Goal: Task Accomplishment & Management: Manage account settings

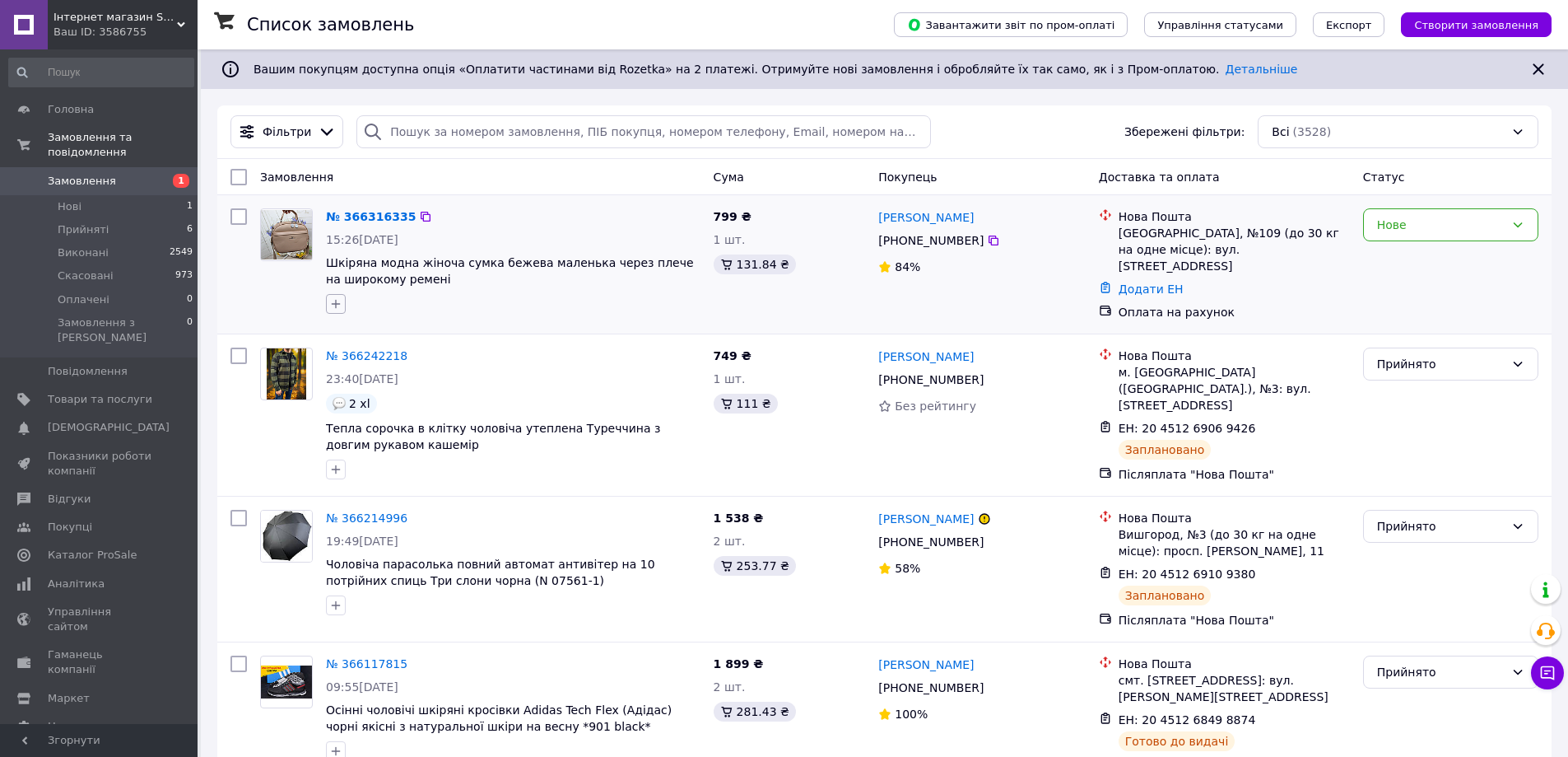
click at [335, 299] on icon "button" at bounding box center [336, 303] width 13 height 13
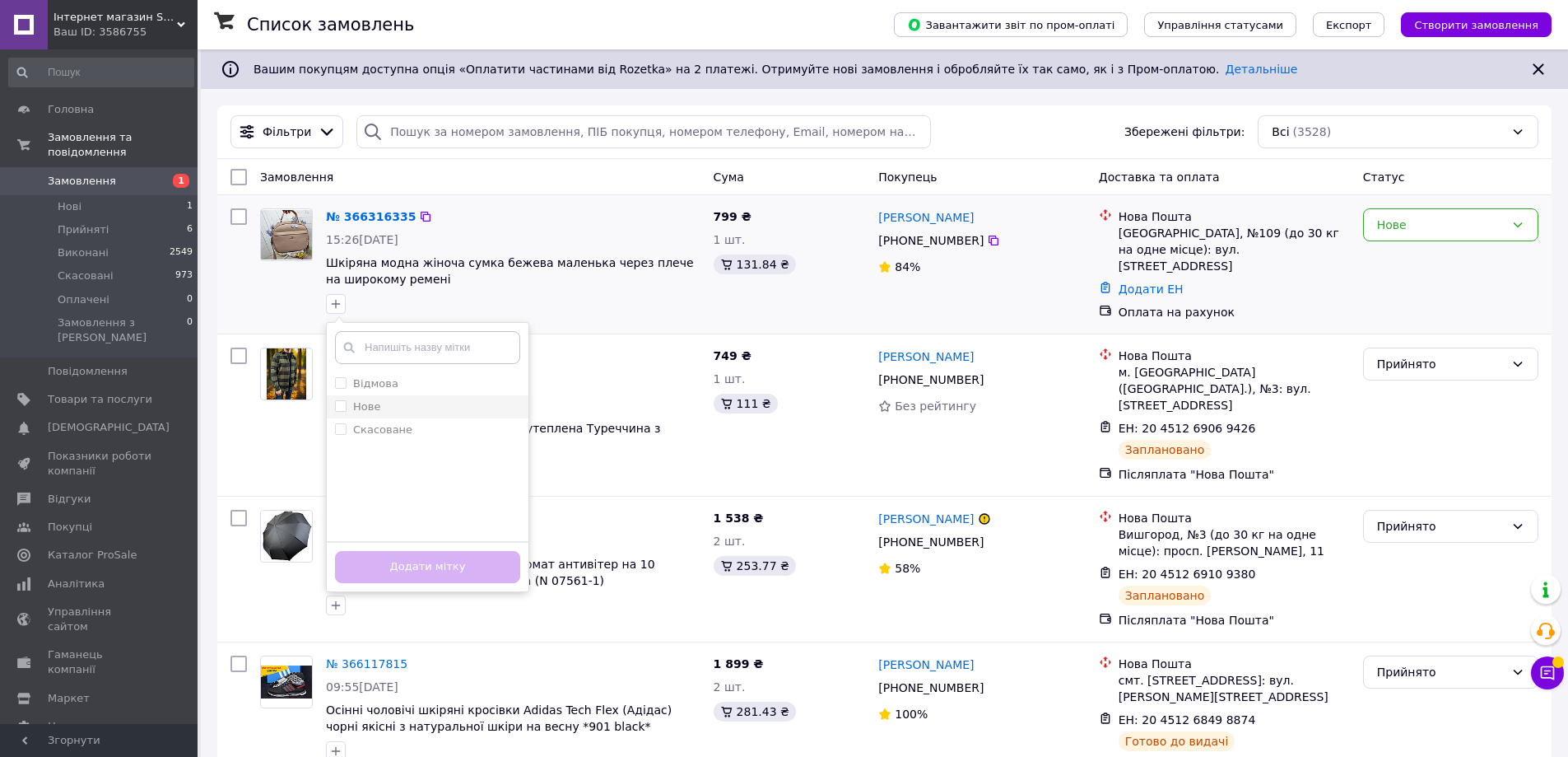
click at [339, 404] on input "Нове" at bounding box center [340, 405] width 10 height 10
checkbox input "true"
click at [414, 564] on button "Додати мітку" at bounding box center [427, 567] width 185 height 32
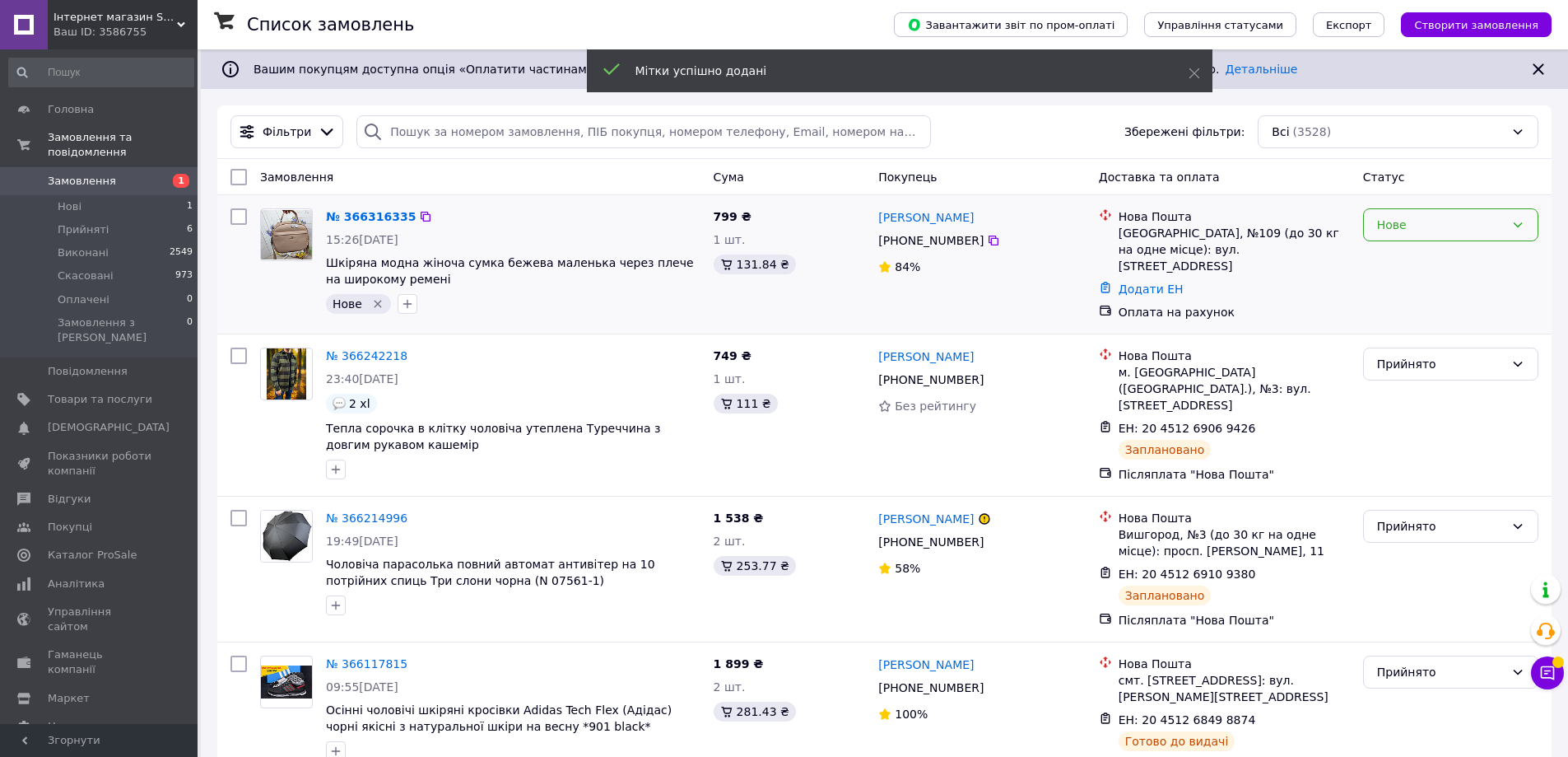
click at [1410, 230] on div "Нове" at bounding box center [1441, 224] width 128 height 18
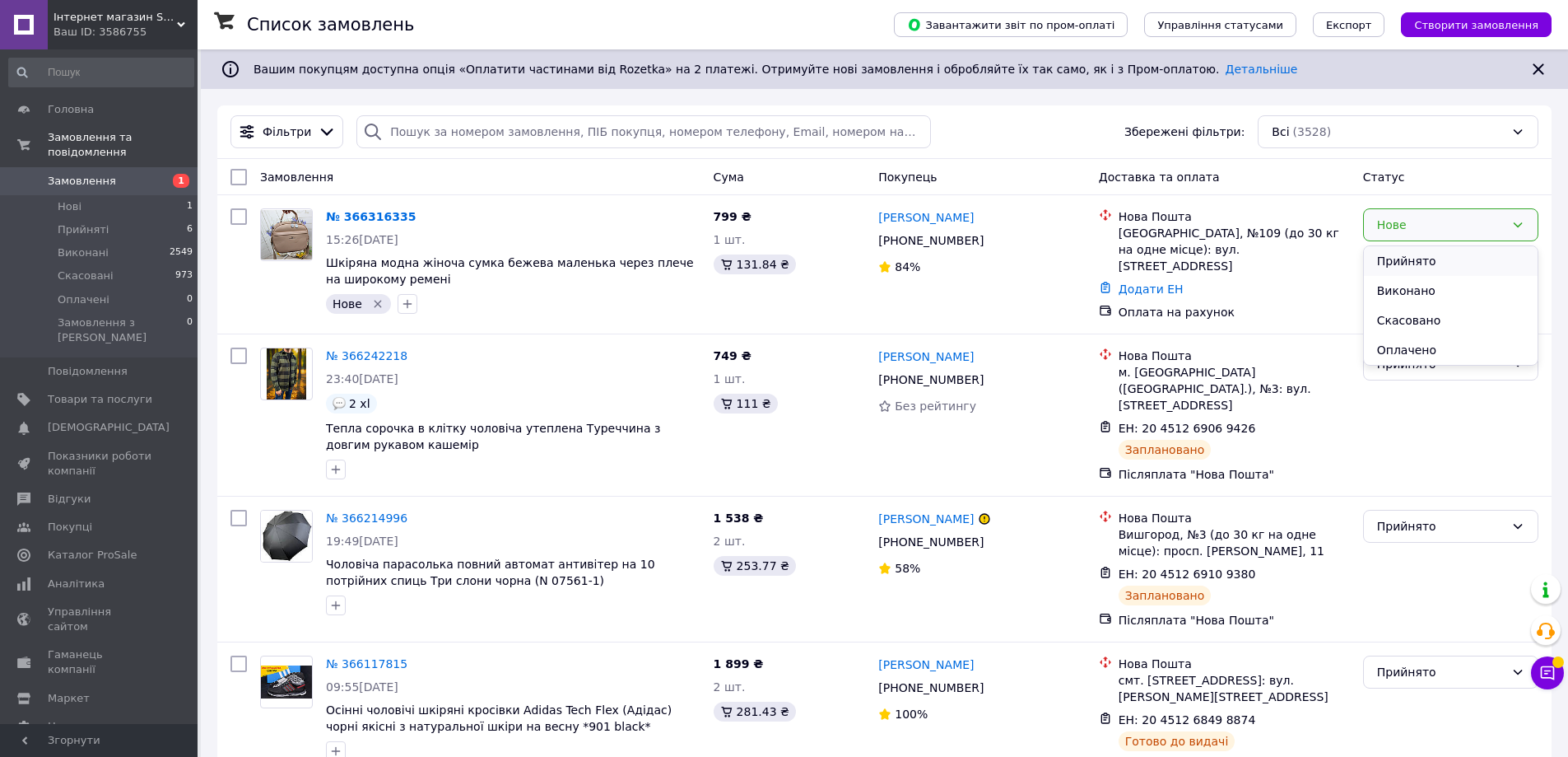
click at [1397, 255] on li "Прийнято" at bounding box center [1451, 261] width 174 height 30
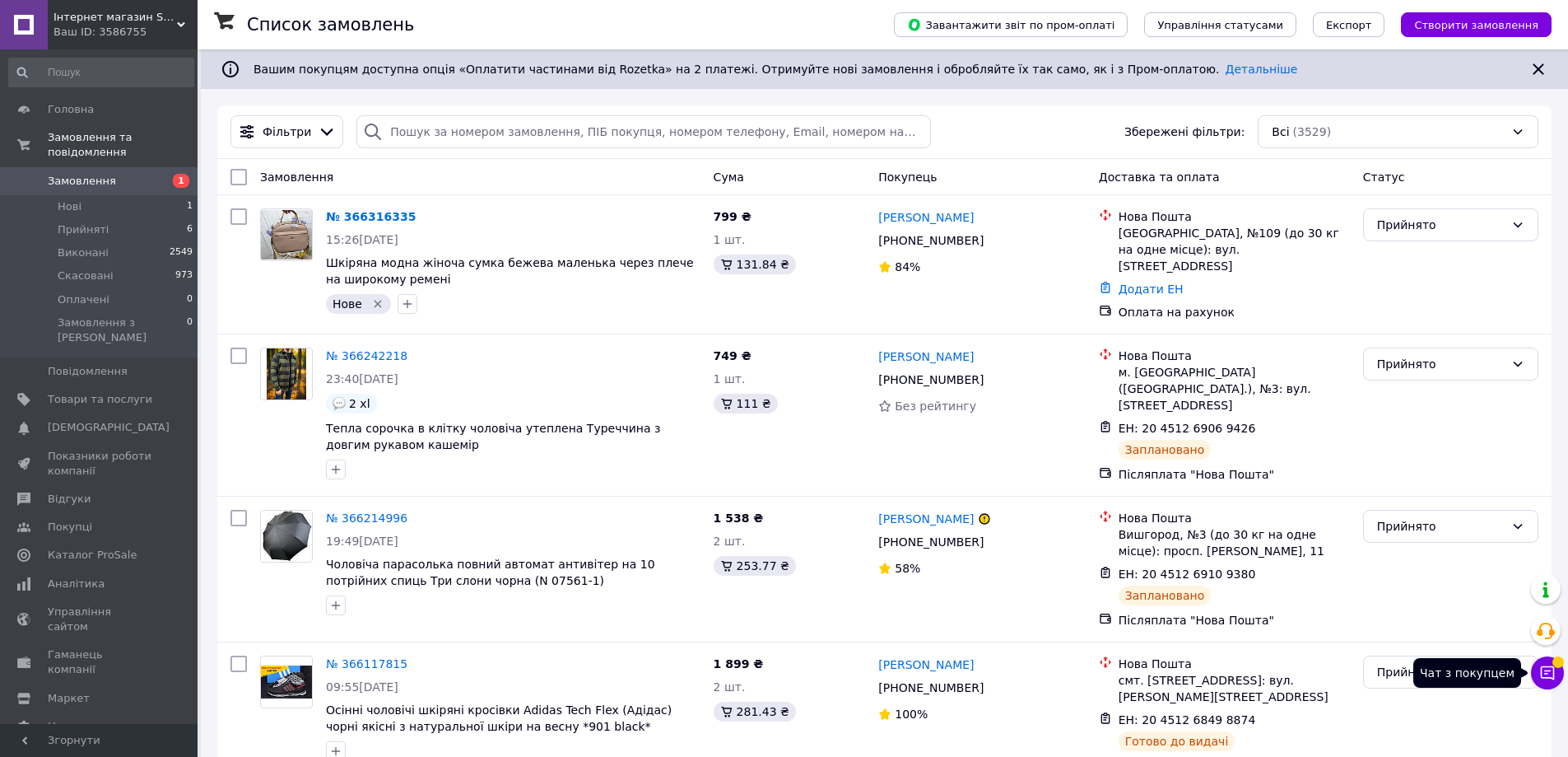
click at [1559, 675] on button "Чат з покупцем" at bounding box center [1547, 672] width 33 height 33
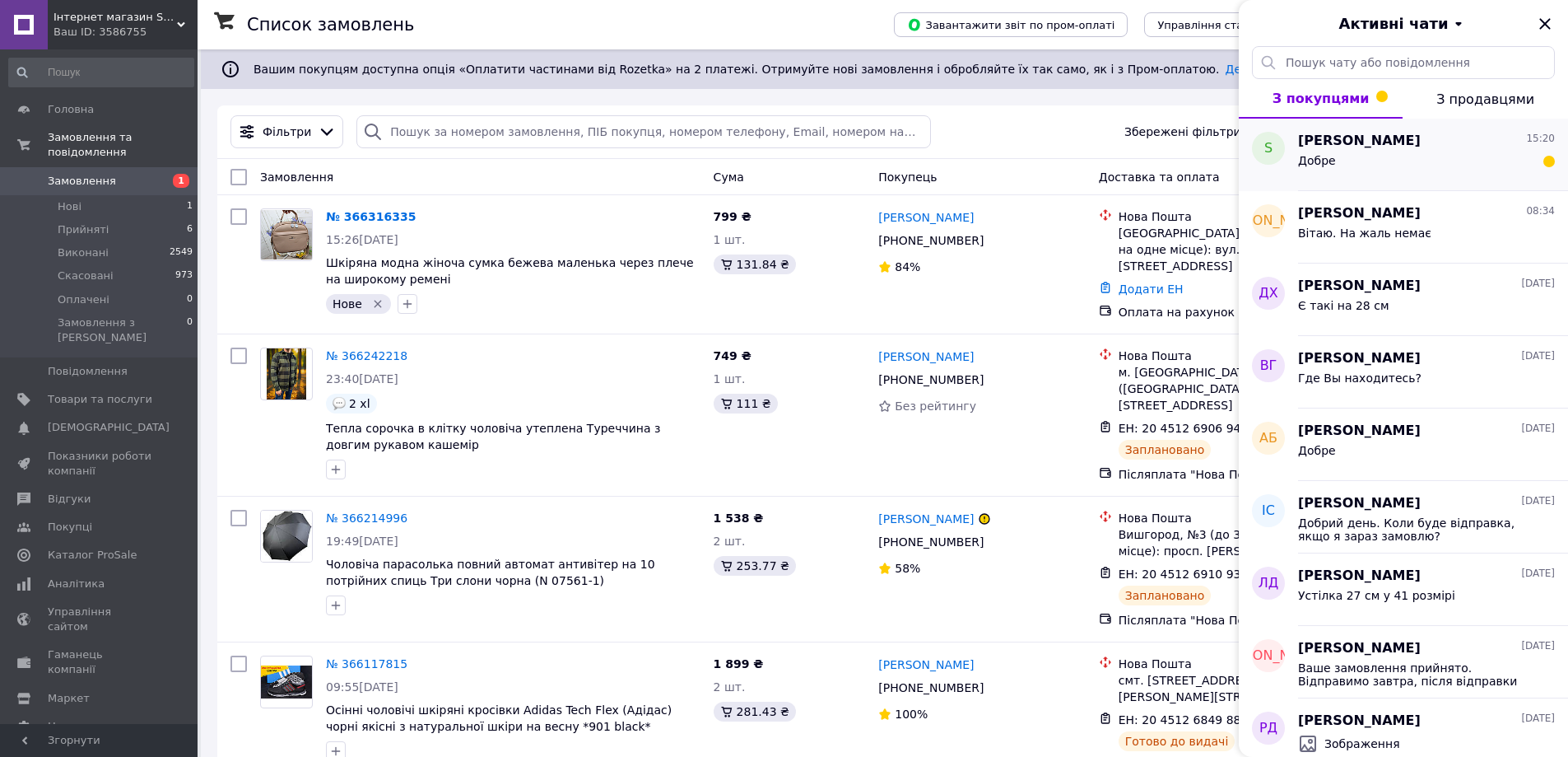
click at [1401, 160] on div "Добре" at bounding box center [1427, 163] width 257 height 26
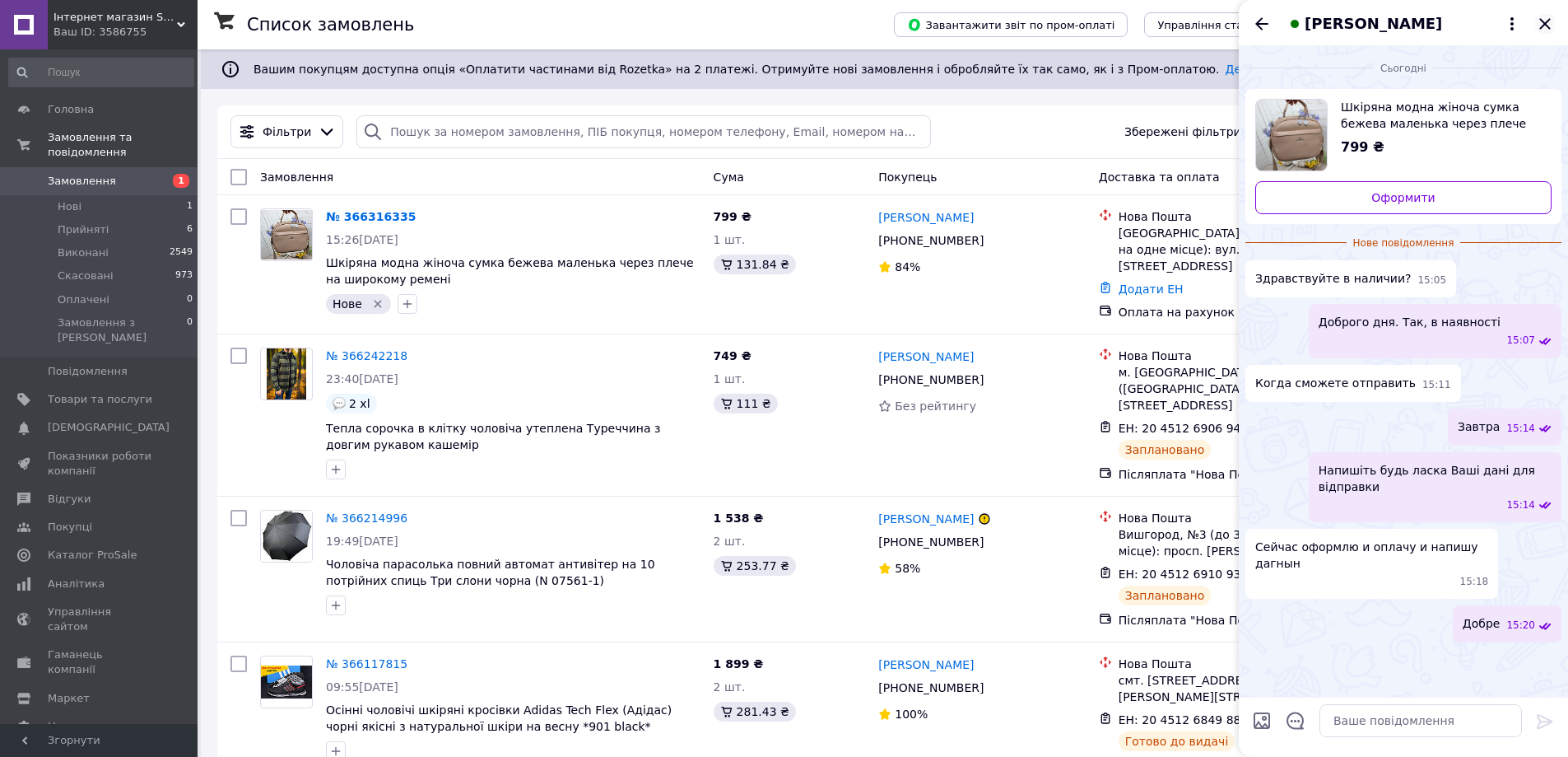
click at [1546, 21] on icon "Закрити" at bounding box center [1545, 23] width 20 height 20
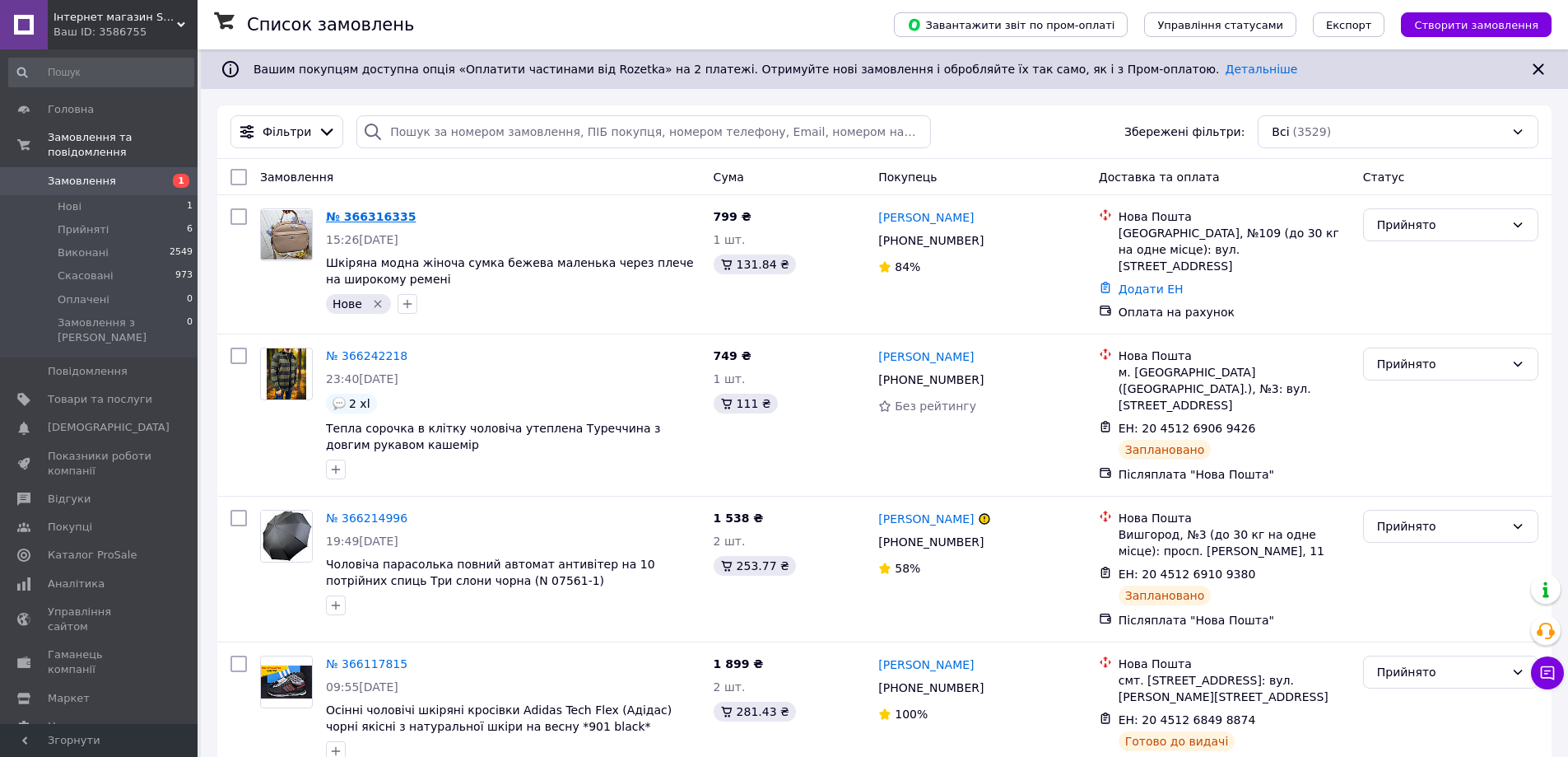
click at [372, 216] on link "№ 366316335" at bounding box center [371, 217] width 90 height 13
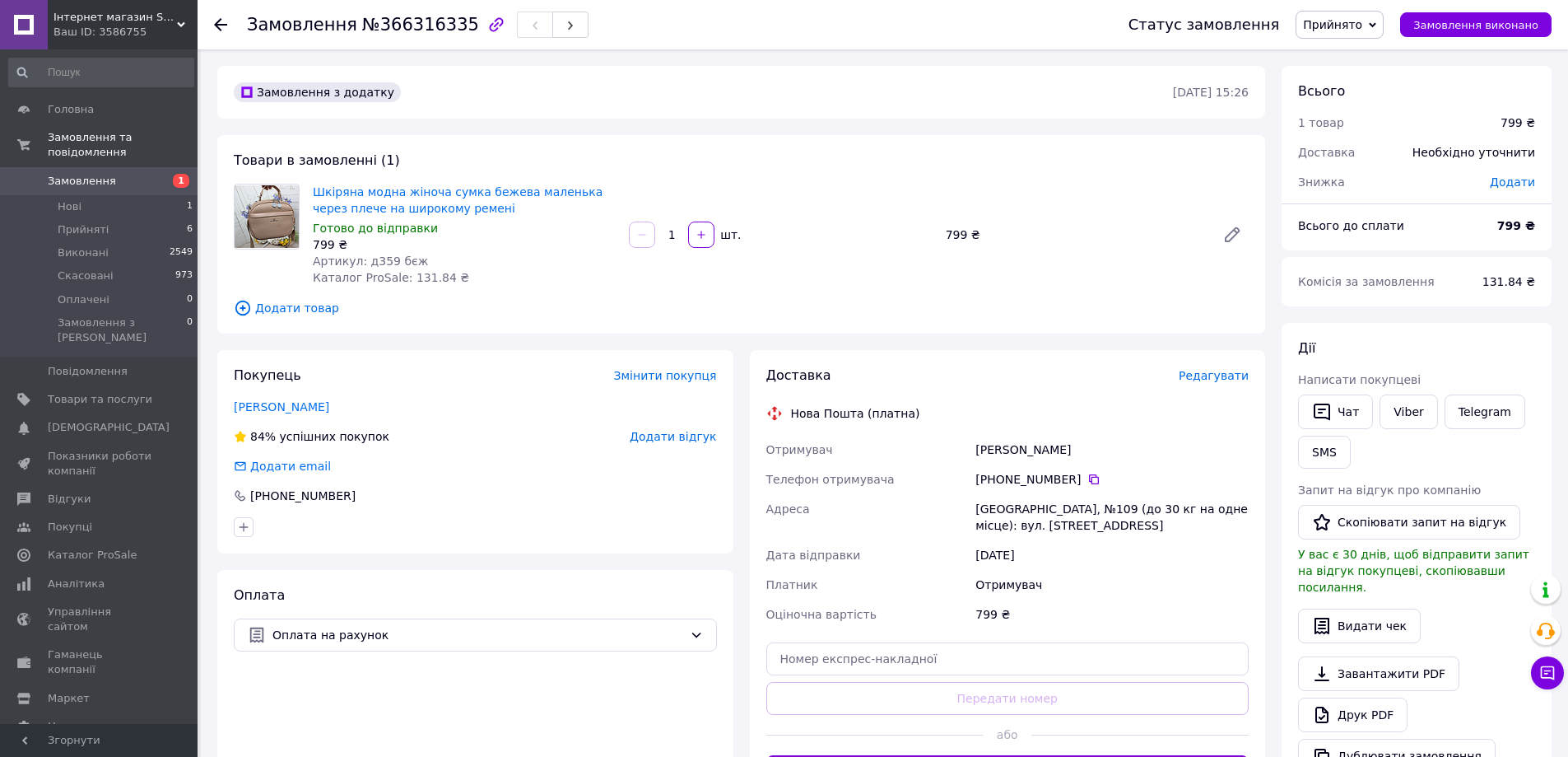
scroll to position [83, 0]
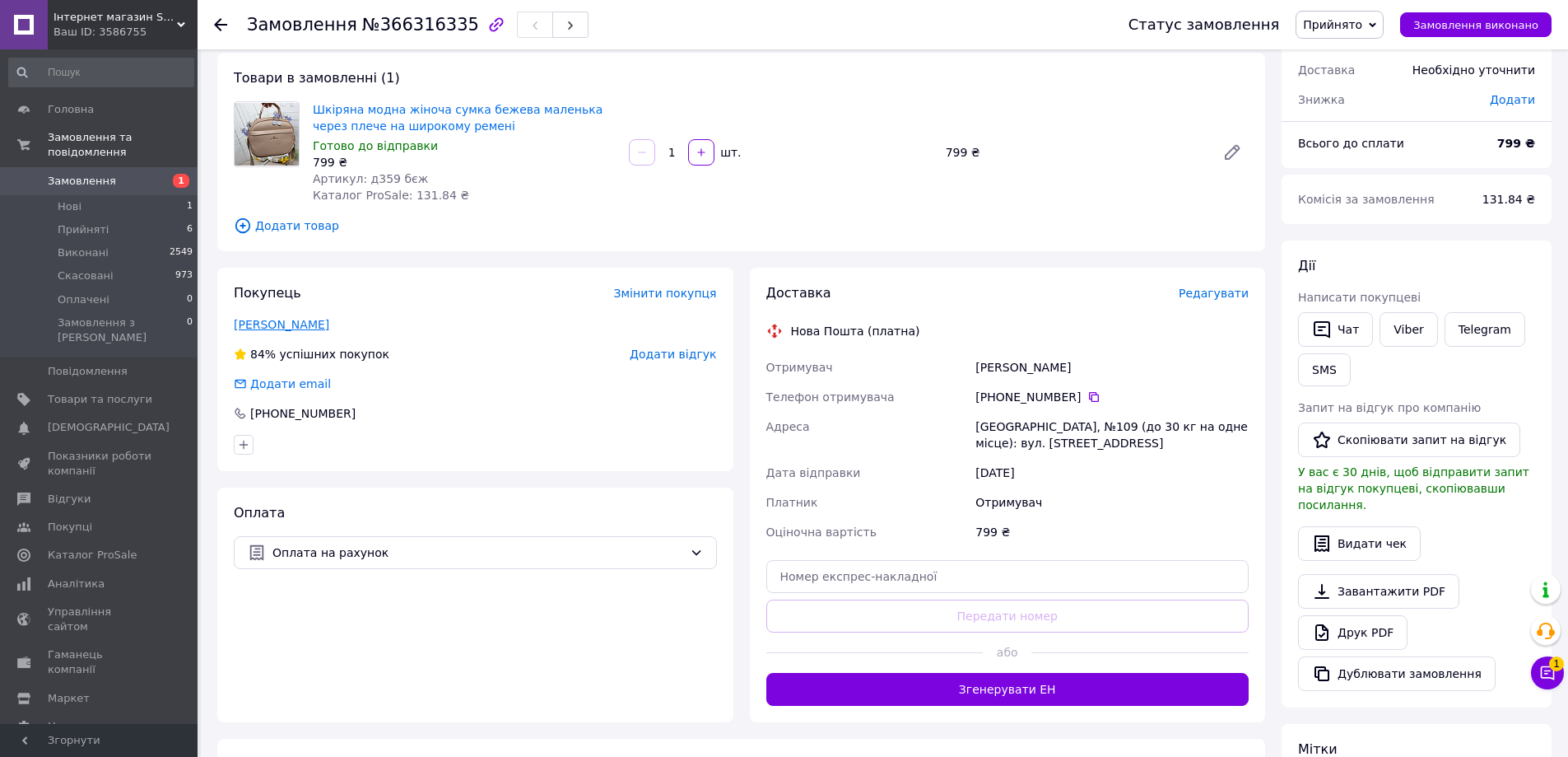
click at [317, 327] on link "[PERSON_NAME]" at bounding box center [282, 324] width 96 height 13
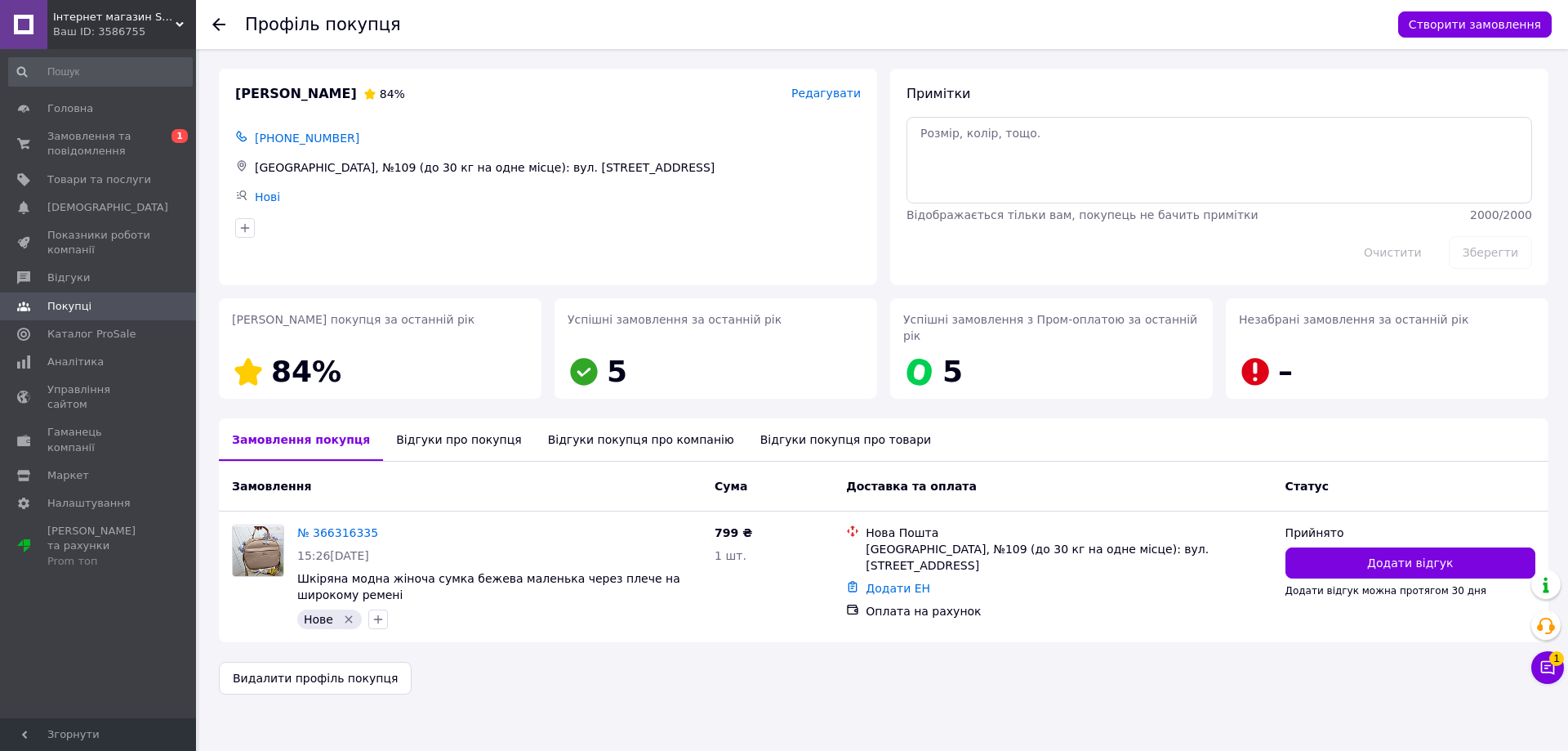
click at [412, 421] on div "Відгуки про покупця" at bounding box center [458, 440] width 151 height 43
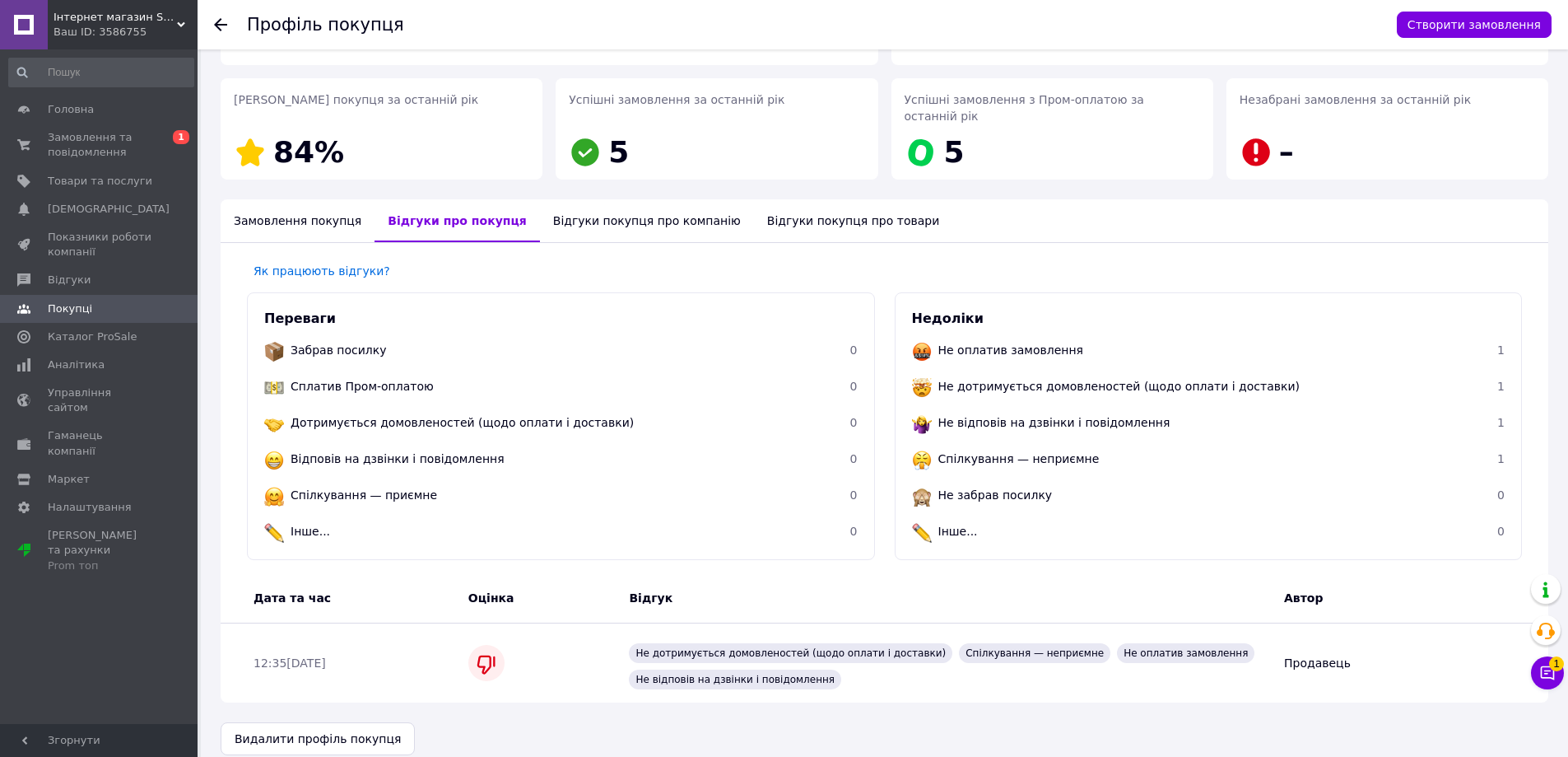
scroll to position [224, 0]
click at [217, 30] on icon at bounding box center [221, 24] width 13 height 13
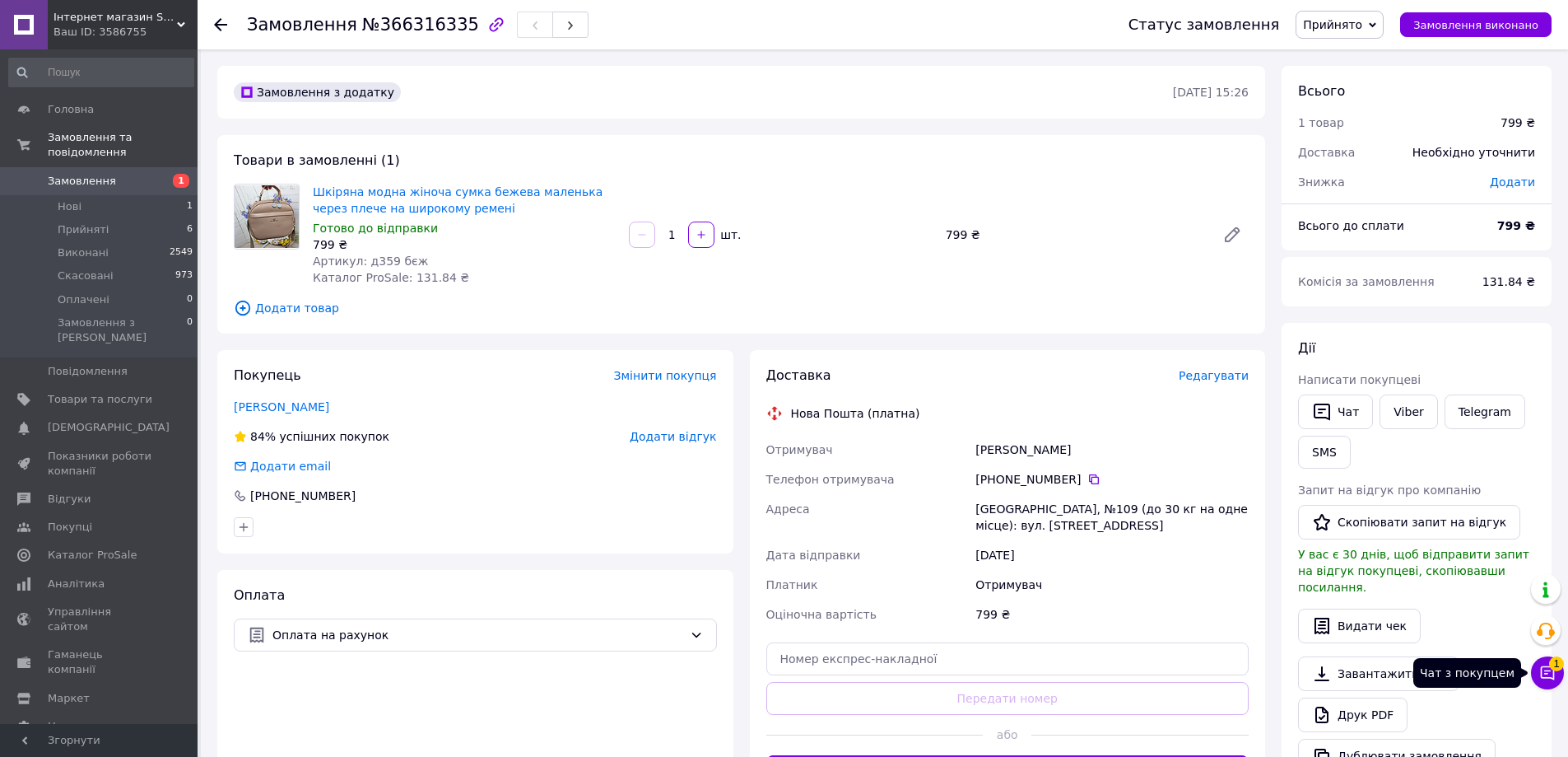
click at [1551, 672] on icon at bounding box center [1547, 673] width 17 height 17
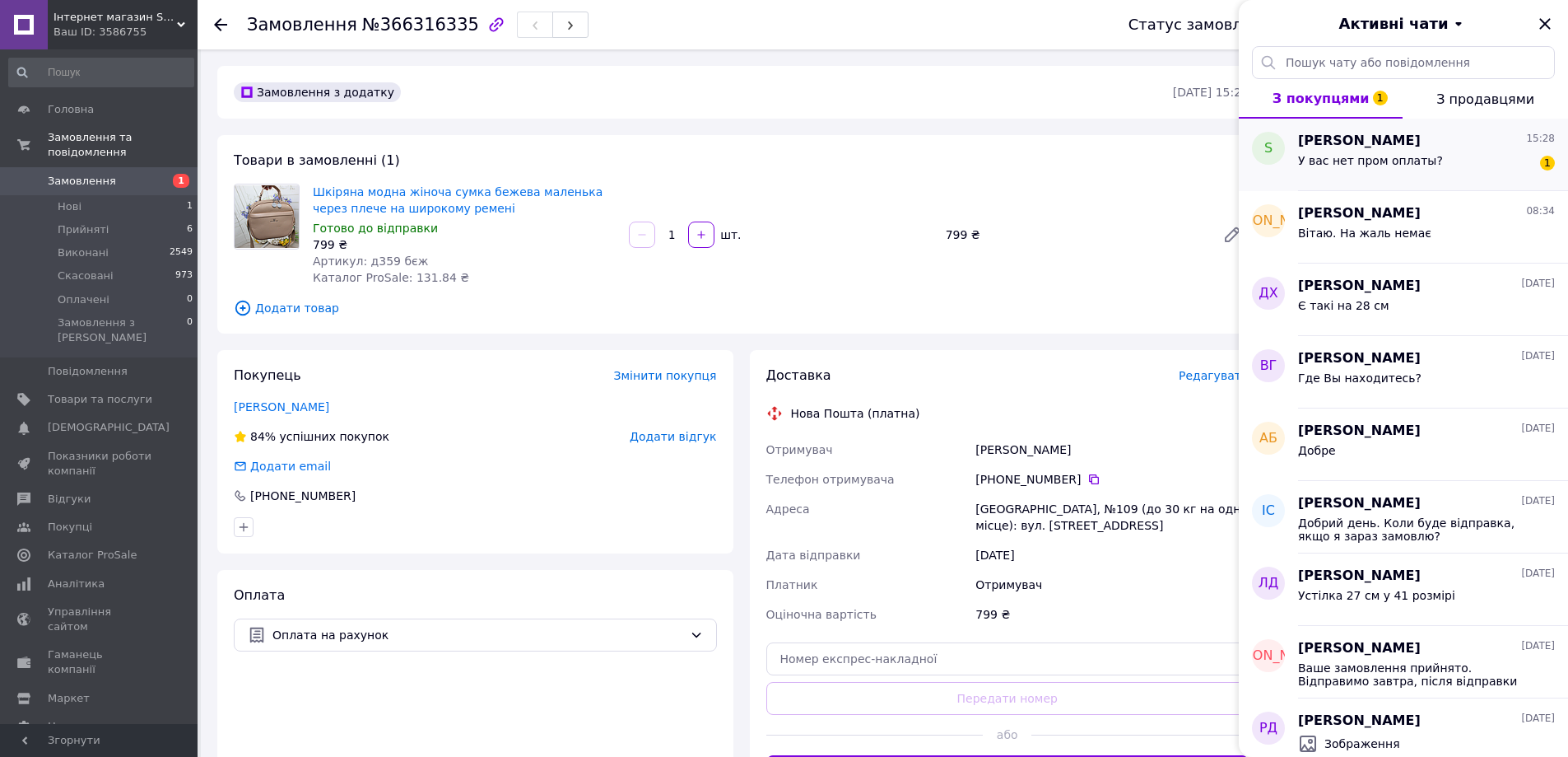
click at [1342, 155] on span "У вас нет пром оплаты?" at bounding box center [1371, 161] width 145 height 13
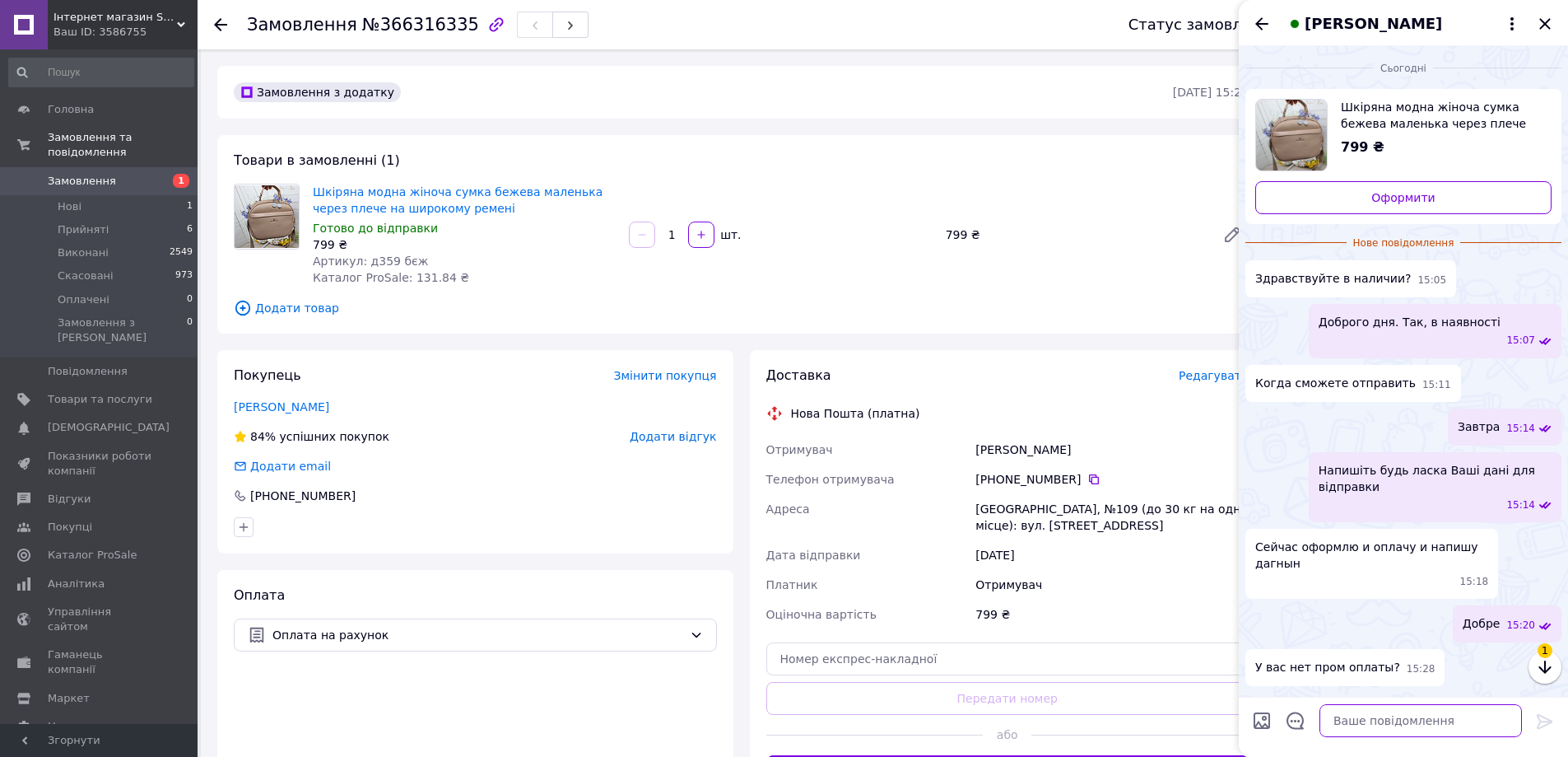
click at [1364, 727] on textarea at bounding box center [1421, 720] width 203 height 33
type textarea "Н"
click at [1369, 718] on textarea "Ні, немає. Оалата при отриманні?" at bounding box center [1404, 720] width 236 height 33
type textarea "Ні, немає. Оплата при отриманні?"
click at [1547, 716] on icon at bounding box center [1545, 720] width 20 height 20
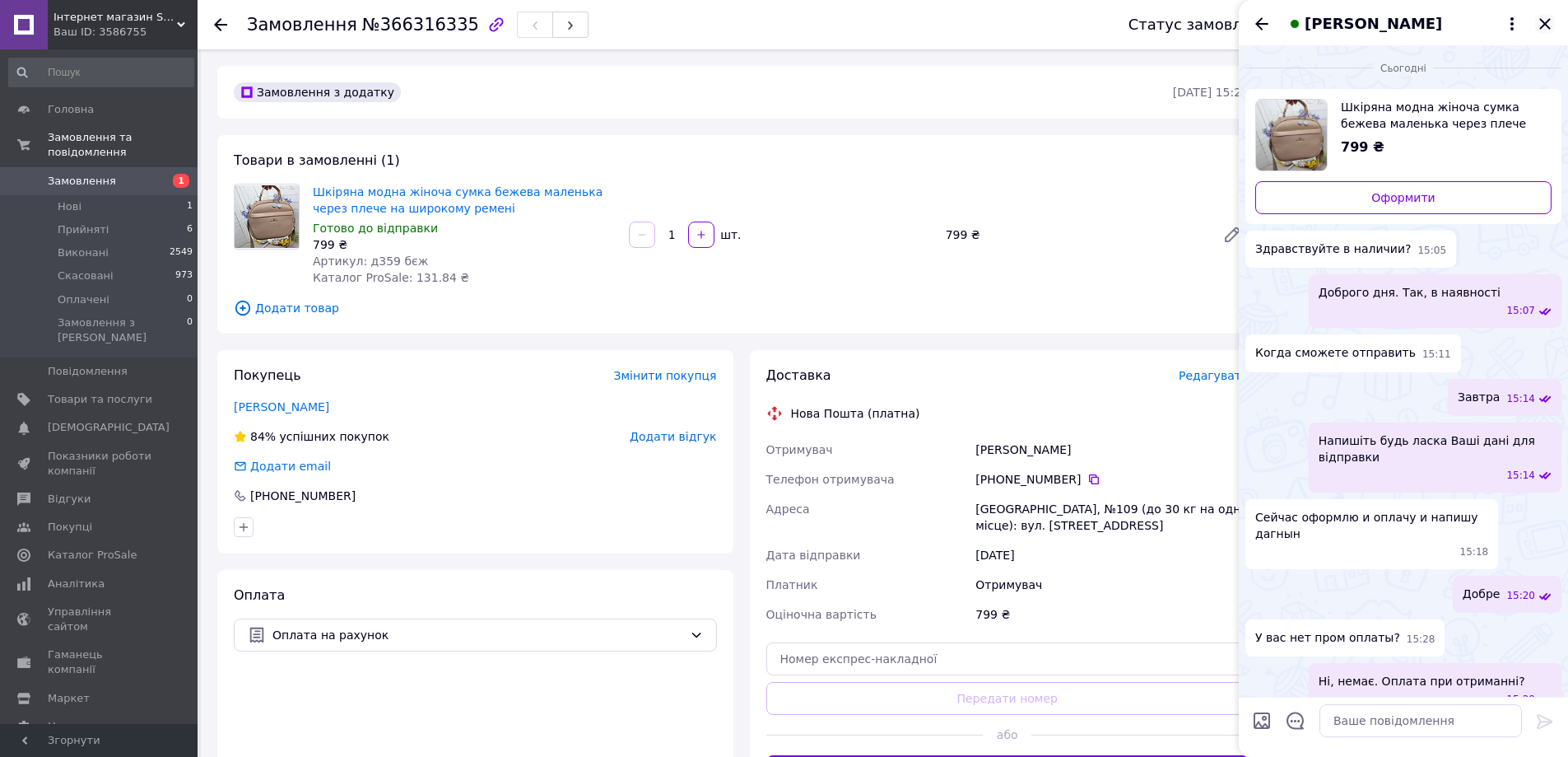
click at [1543, 23] on icon "Закрити" at bounding box center [1545, 23] width 20 height 20
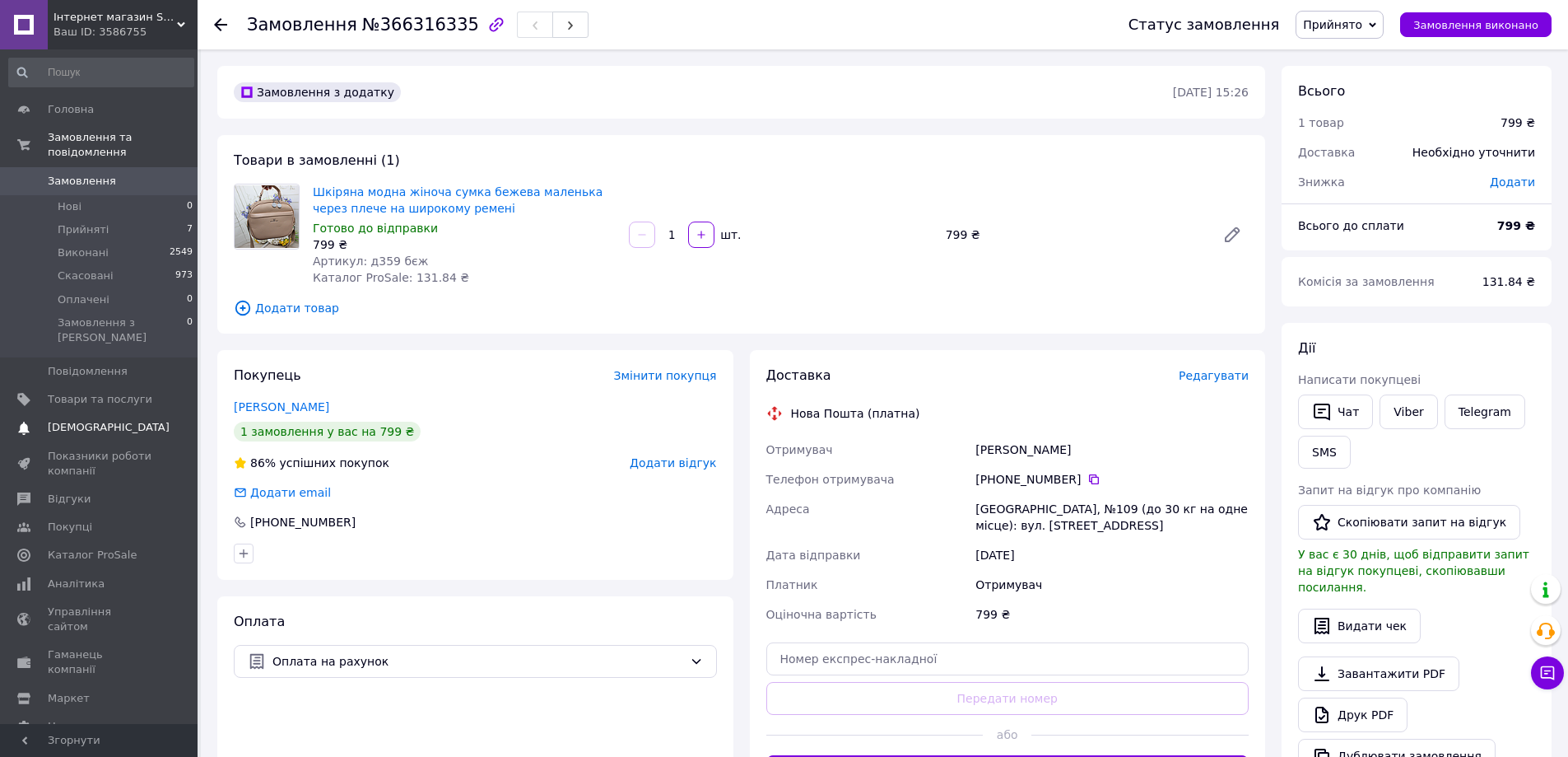
click at [110, 420] on span "[DEMOGRAPHIC_DATA]" at bounding box center [100, 427] width 104 height 15
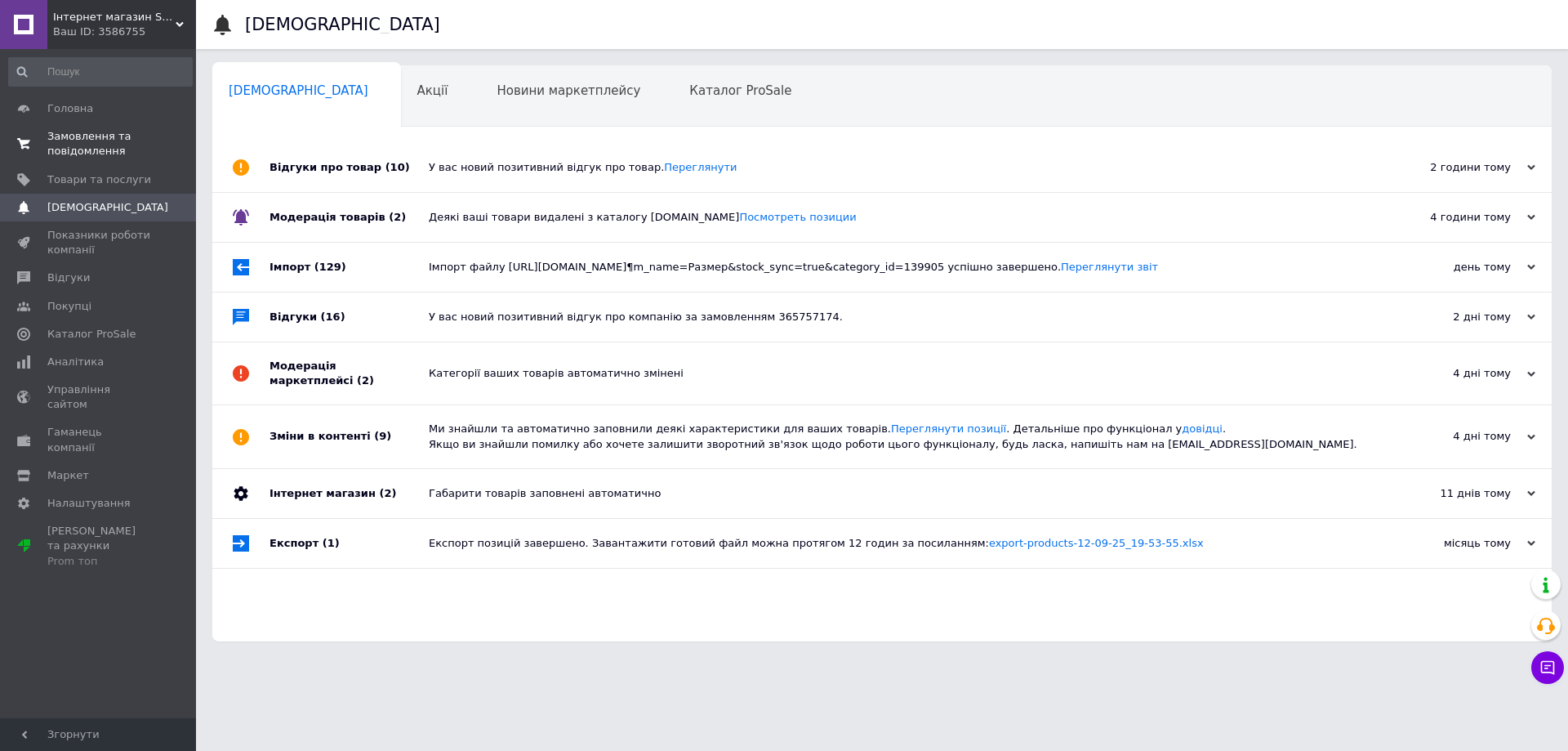
click at [96, 140] on span "Замовлення та повідомлення" at bounding box center [99, 144] width 103 height 30
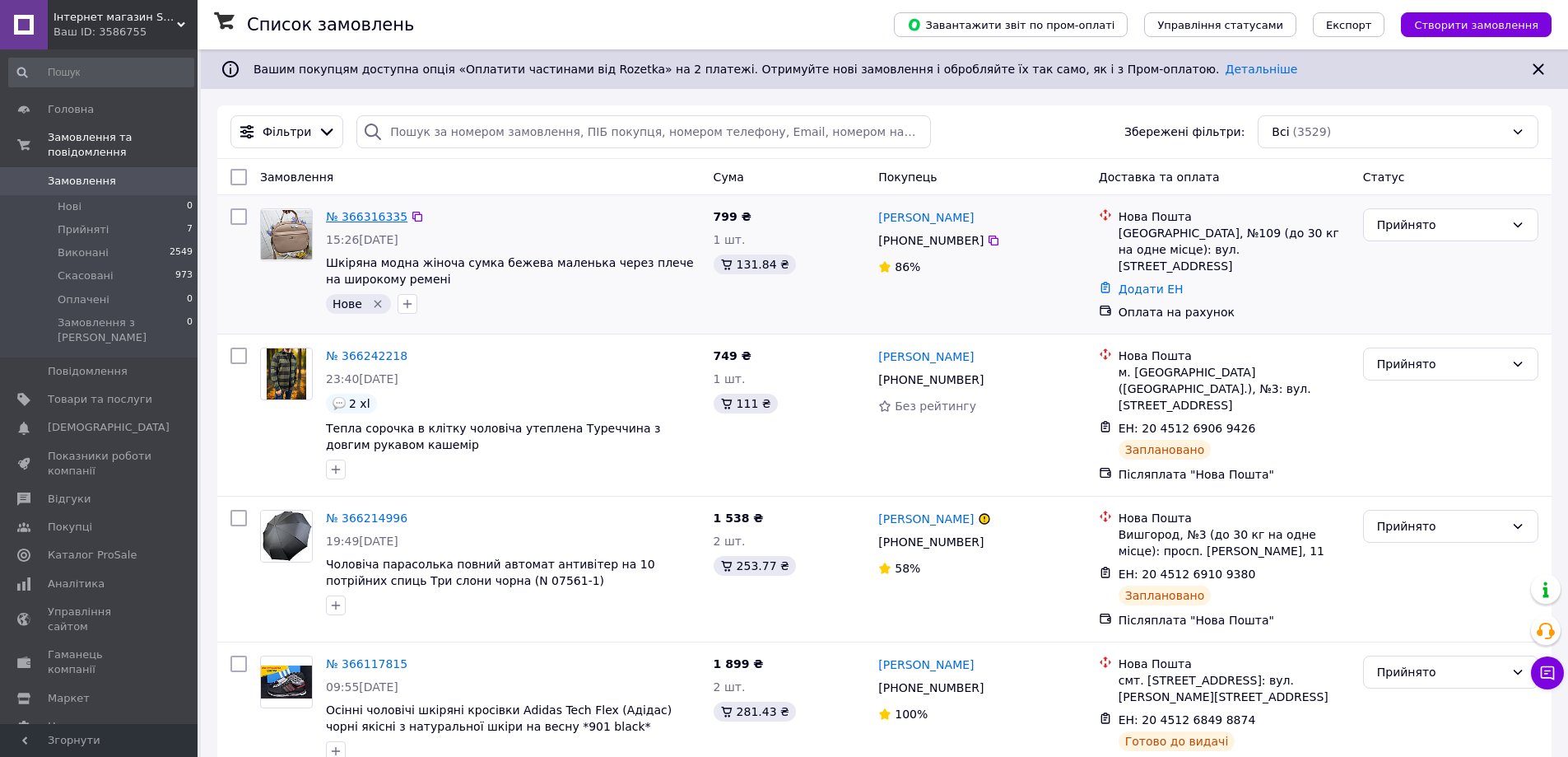
click at [363, 217] on link "№ 366316335" at bounding box center [366, 217] width 82 height 13
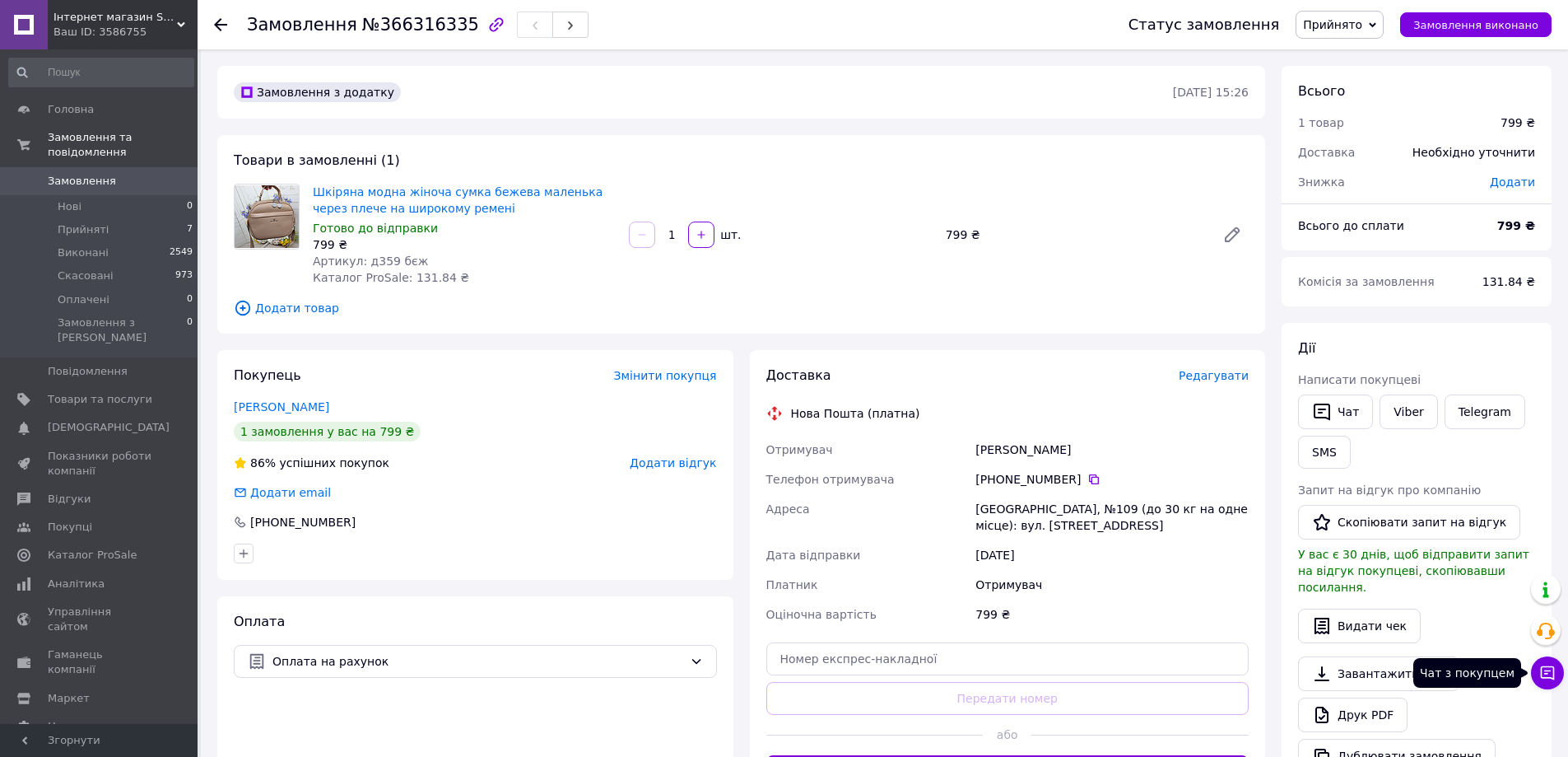
click at [1554, 676] on icon at bounding box center [1547, 672] width 14 height 14
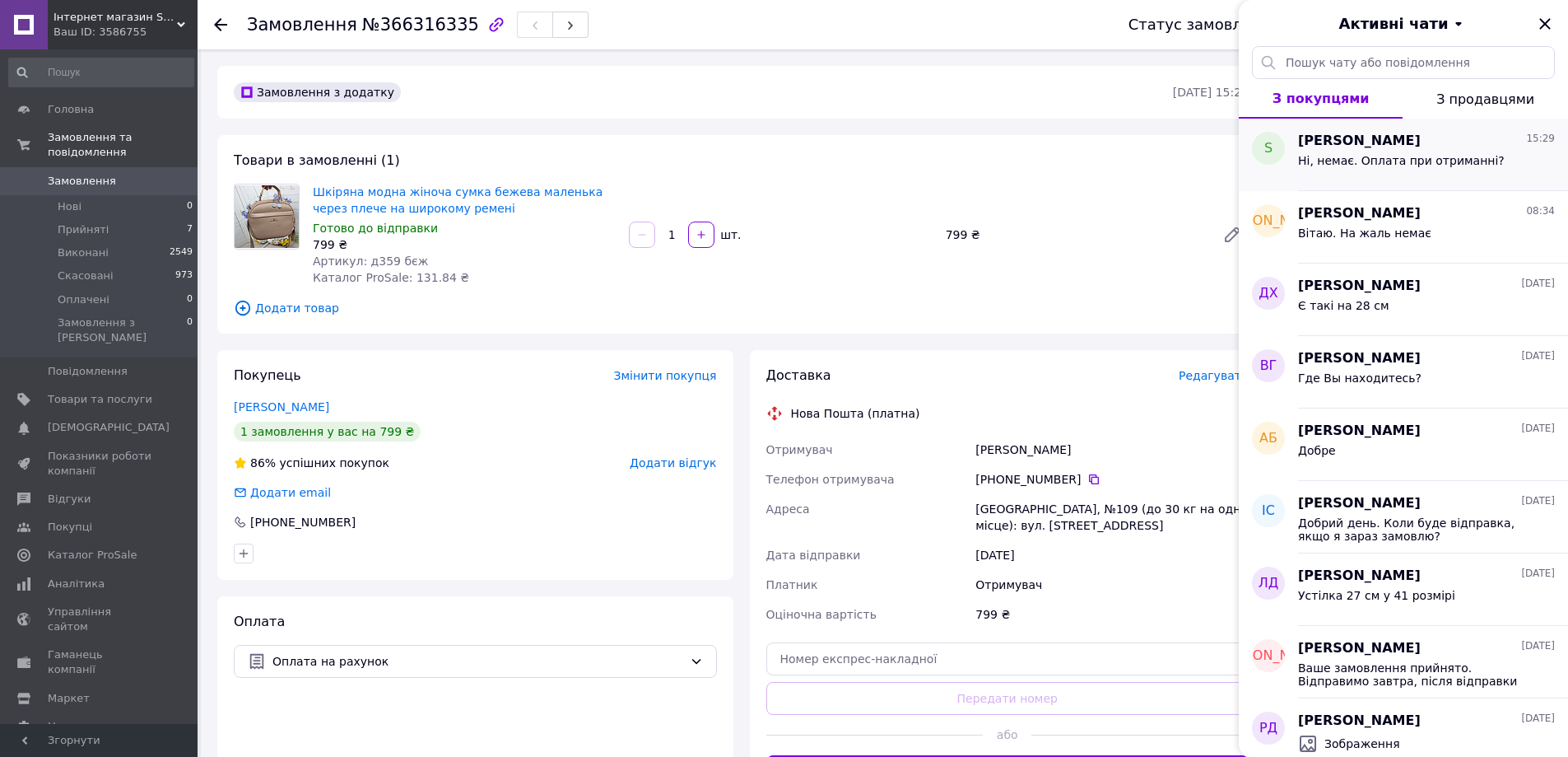
click at [1363, 155] on span "Ні, немає. Оплата при отриманні?" at bounding box center [1402, 161] width 207 height 13
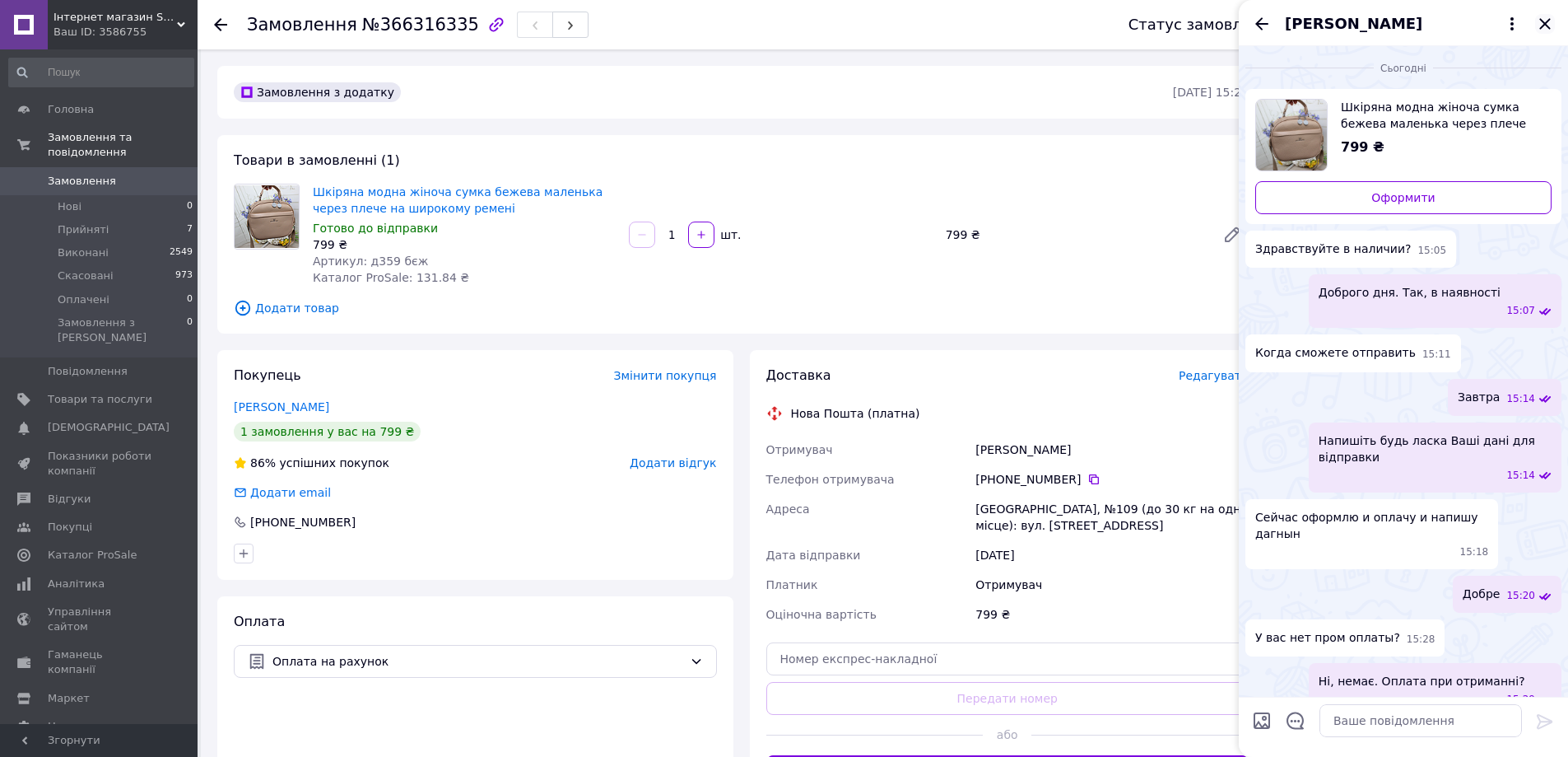
click at [1545, 28] on icon "Закрити" at bounding box center [1545, 23] width 20 height 20
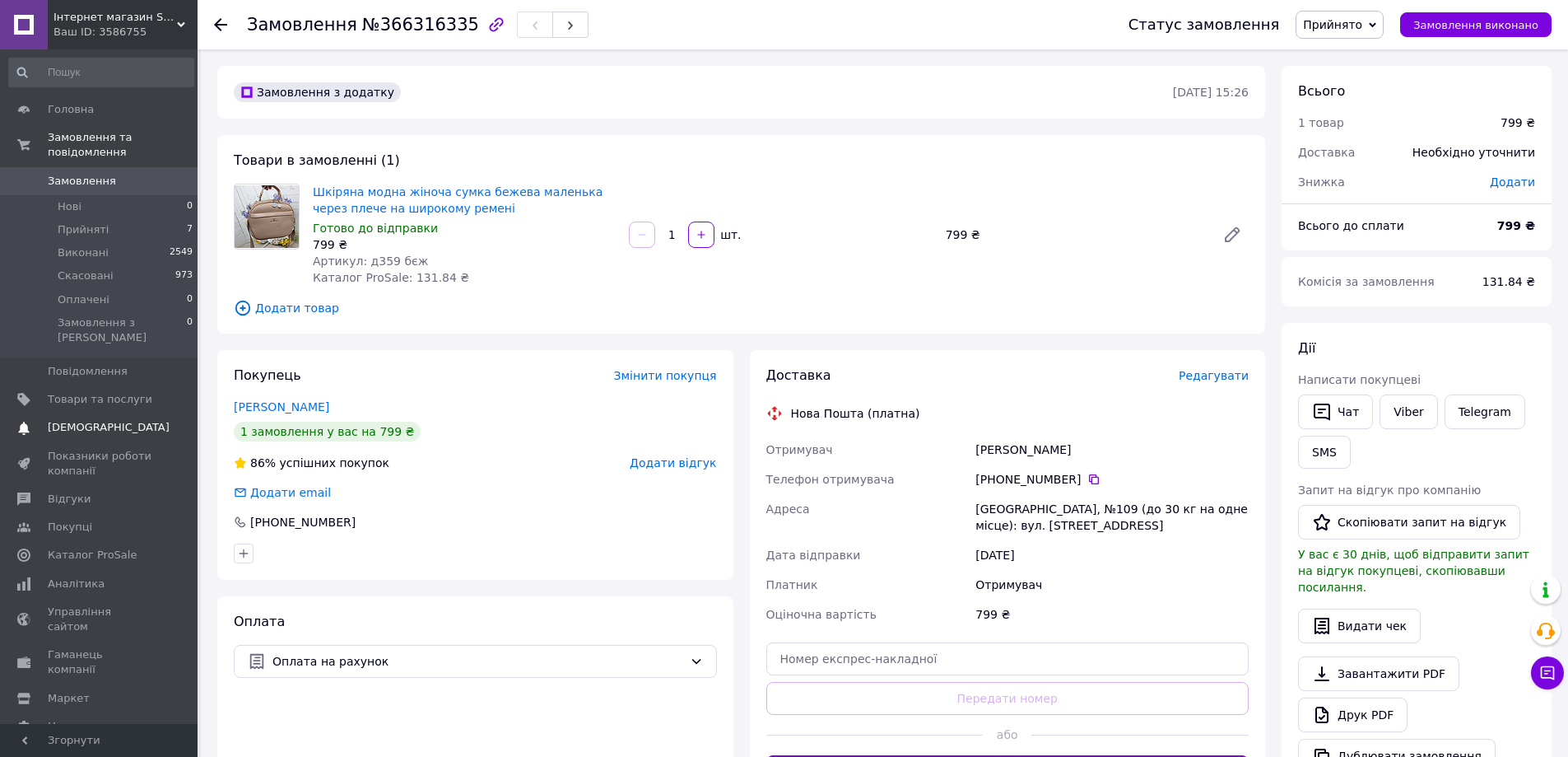
click at [90, 420] on span "[DEMOGRAPHIC_DATA]" at bounding box center [109, 427] width 122 height 15
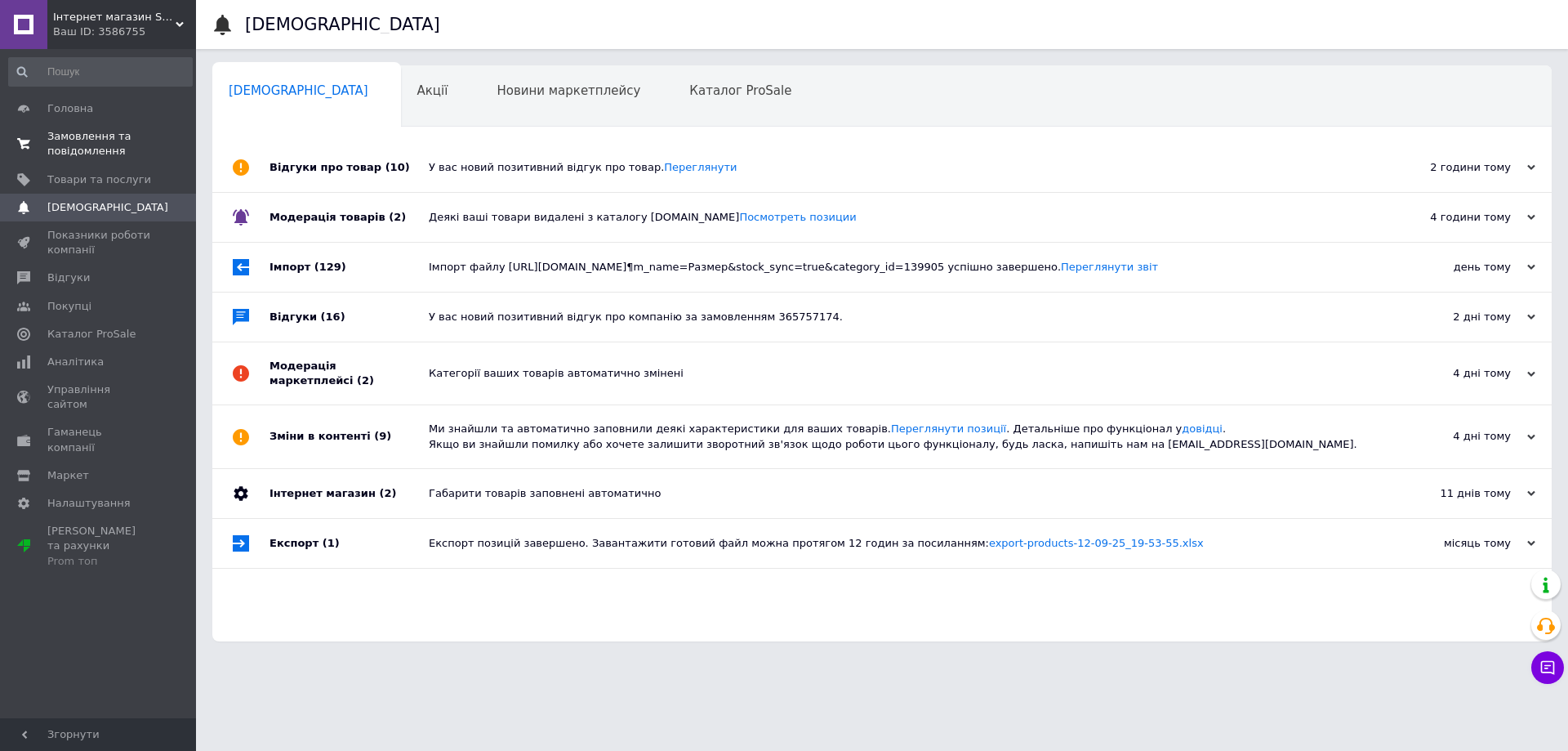
click at [93, 152] on span "Замовлення та повідомлення" at bounding box center [99, 144] width 103 height 30
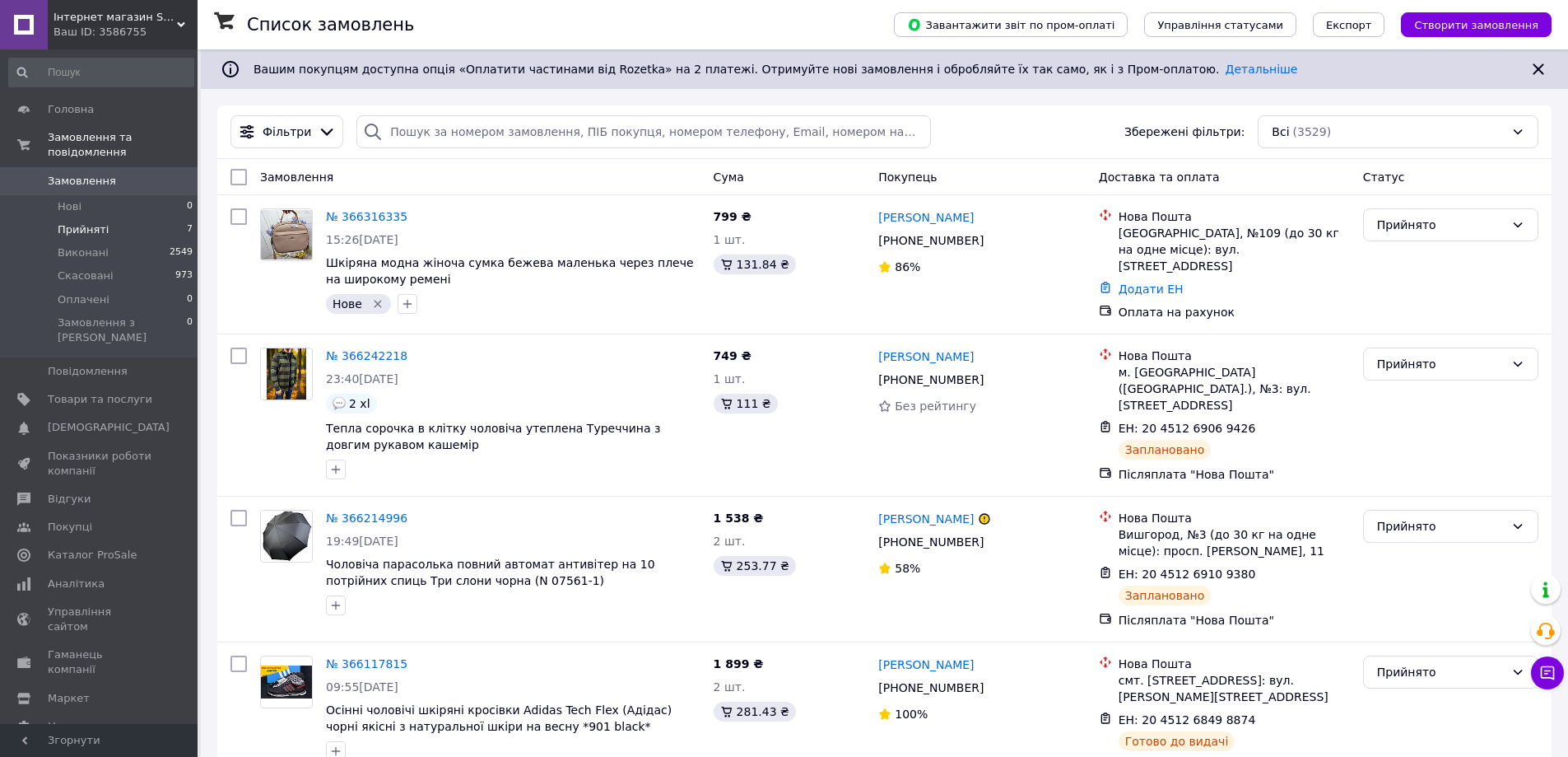
click at [90, 223] on span "Прийняті" at bounding box center [83, 230] width 51 height 15
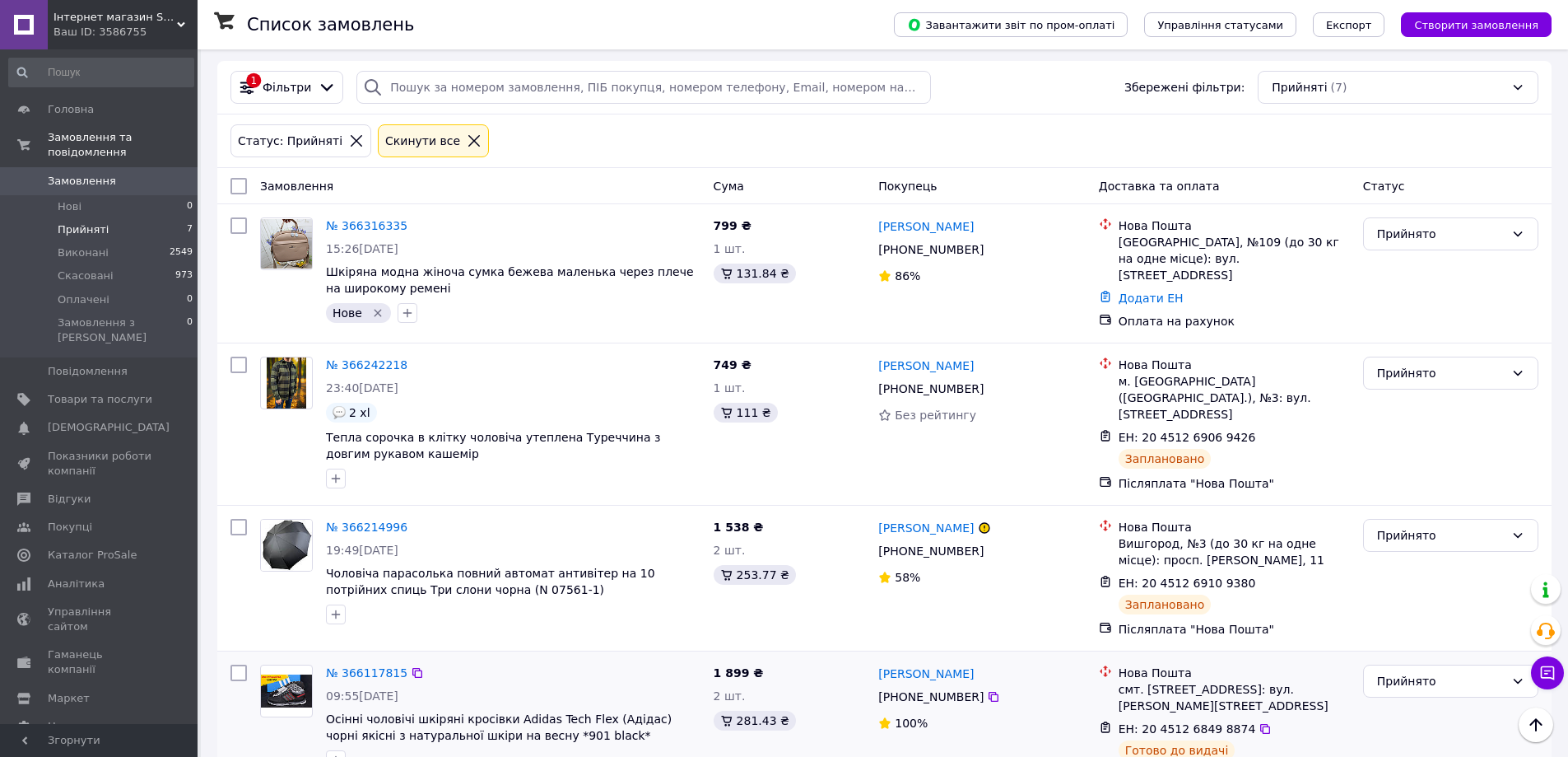
scroll to position [42, 0]
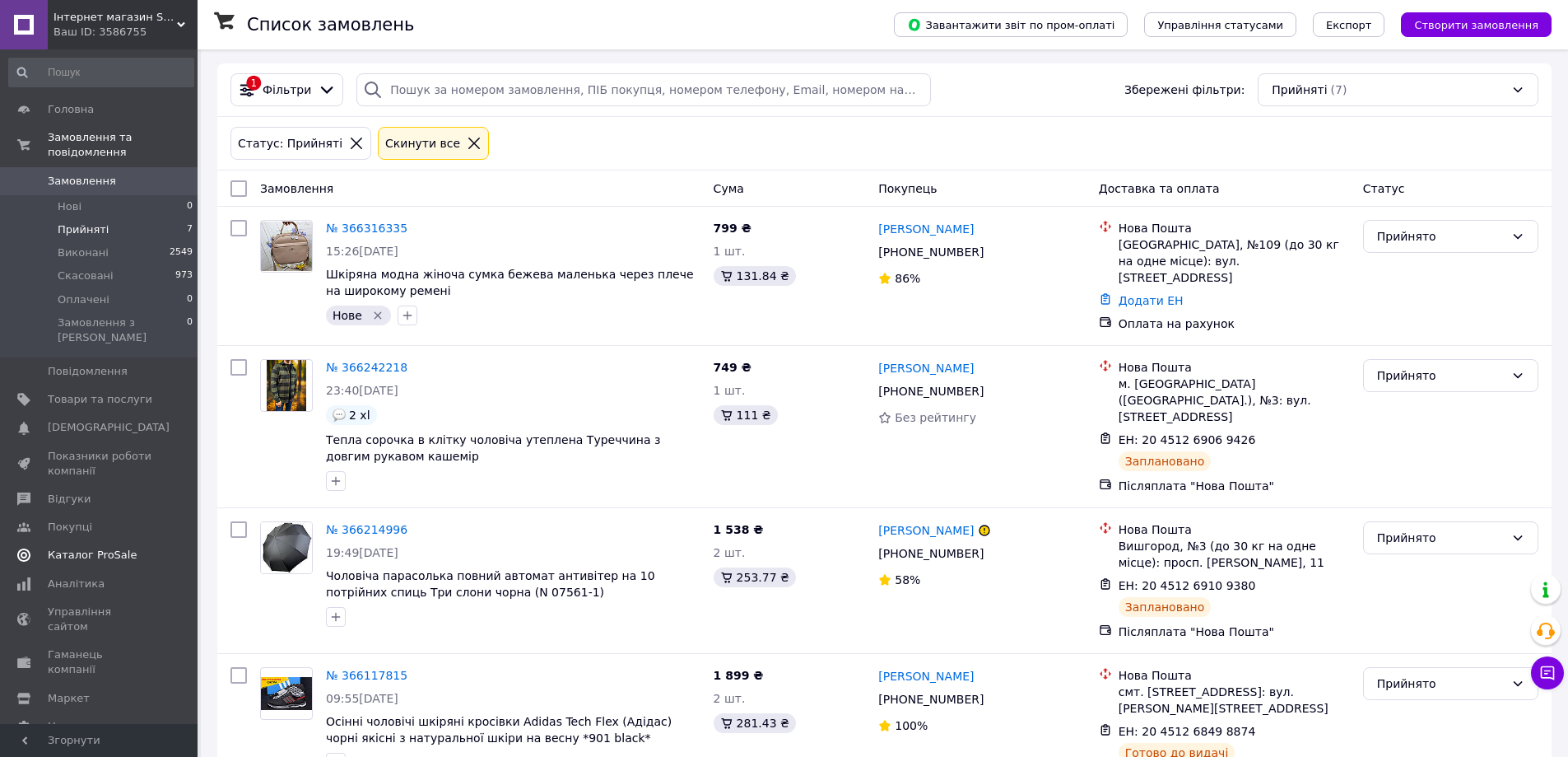
click at [89, 548] on span "Каталог ProSale" at bounding box center [92, 555] width 89 height 15
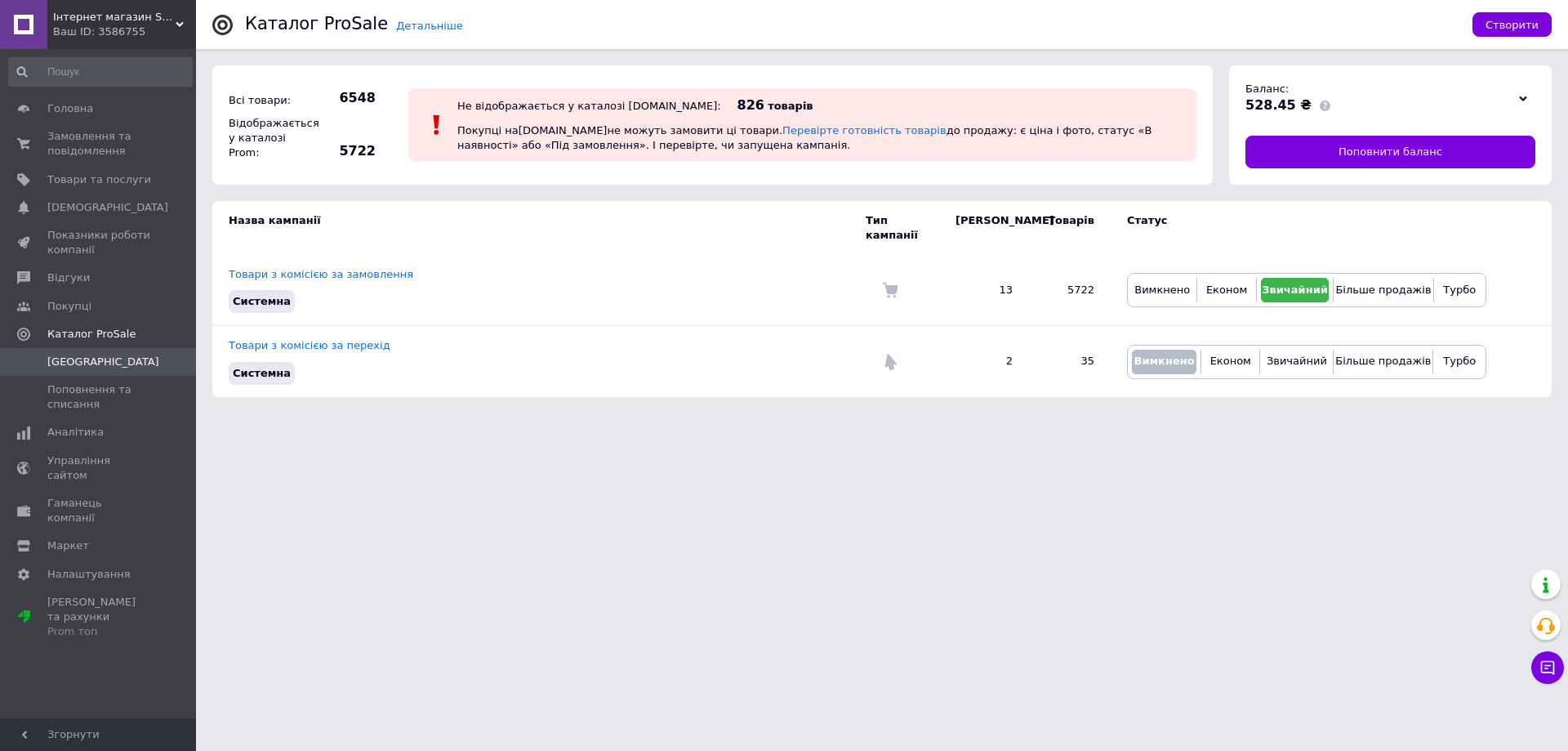
click at [110, 12] on span "Інтернет магазин Sport Year" at bounding box center [115, 18] width 123 height 15
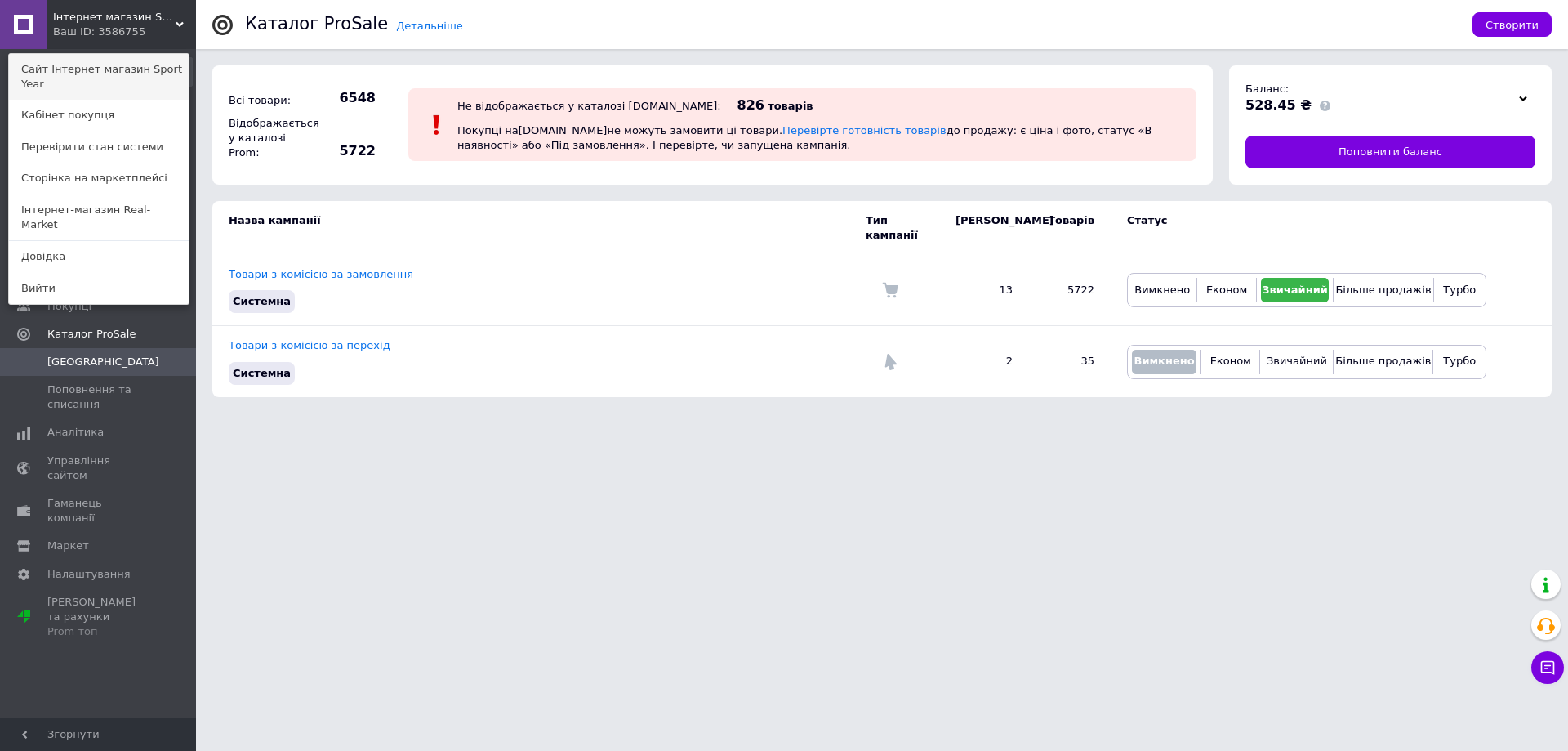
click at [88, 61] on link "Сайт Інтернет магазин Sport Year" at bounding box center [99, 76] width 180 height 46
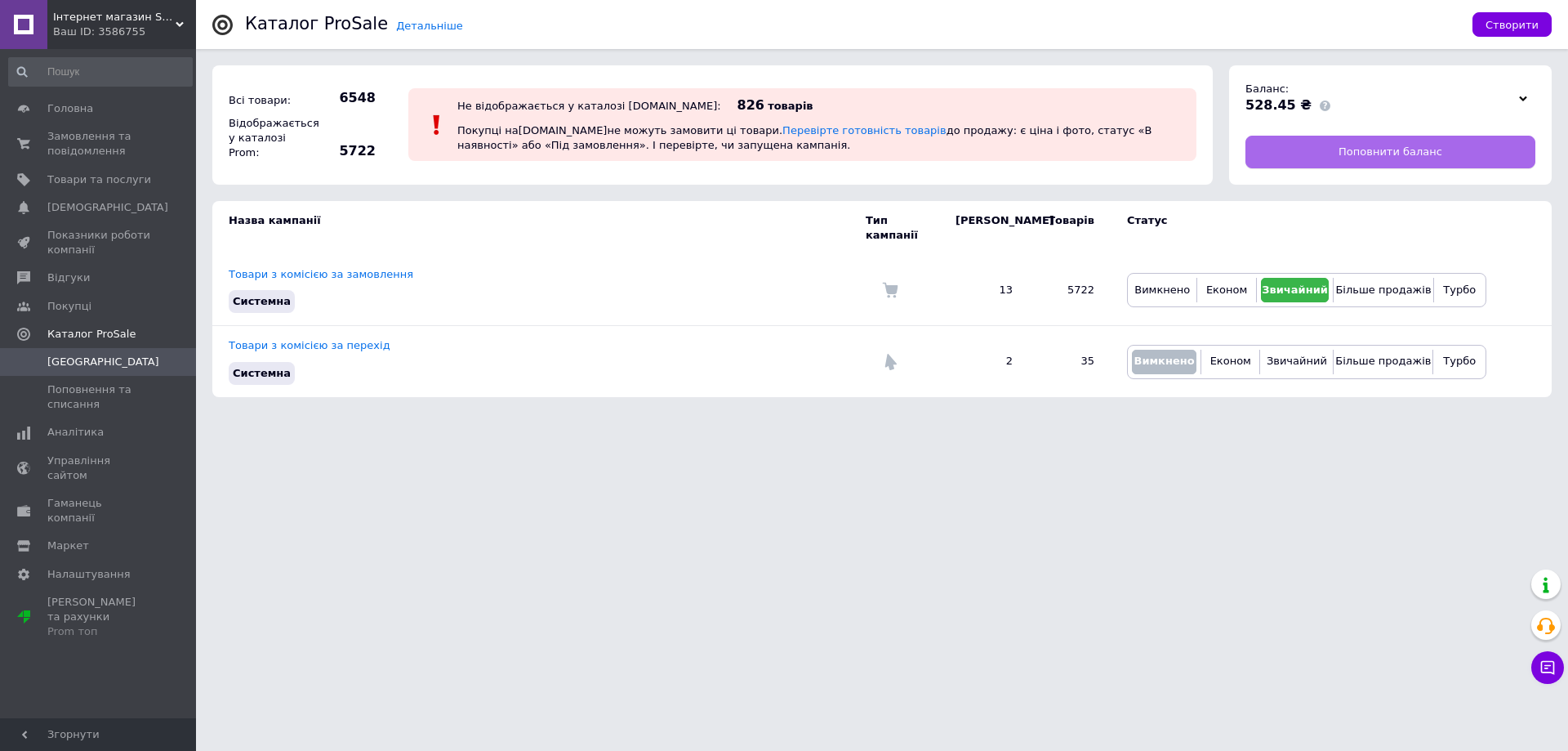
click at [1402, 152] on span "Поповнити баланс" at bounding box center [1390, 152] width 103 height 15
